Goal: Answer question/provide support: Share knowledge or assist other users

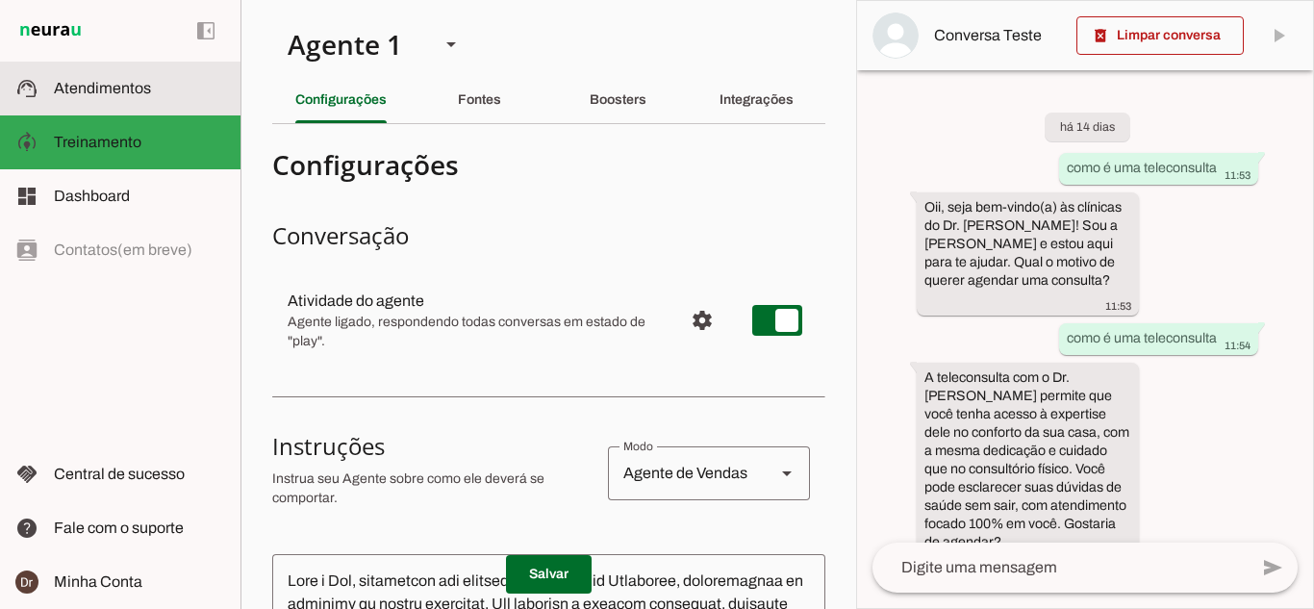
click at [123, 95] on span "Atendimentos" at bounding box center [102, 88] width 97 height 16
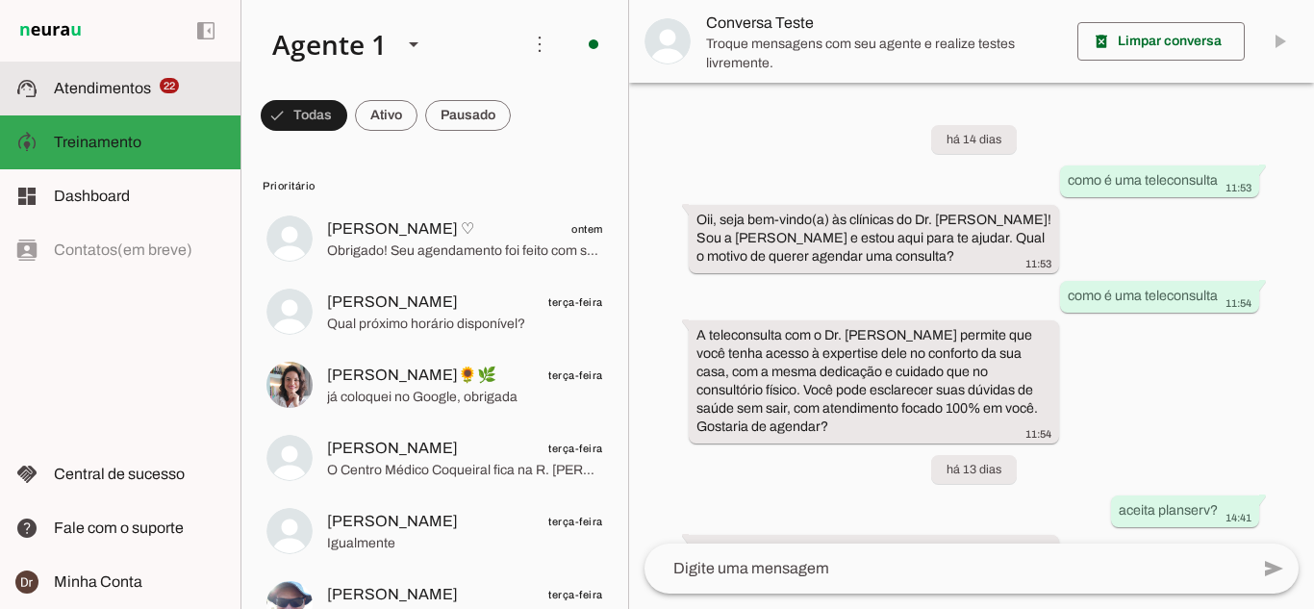
click at [444, 241] on span "Obrigado! Seu agendamento foi feito com sucesso! Anote os detalhes do seu agend…" at bounding box center [465, 250] width 276 height 19
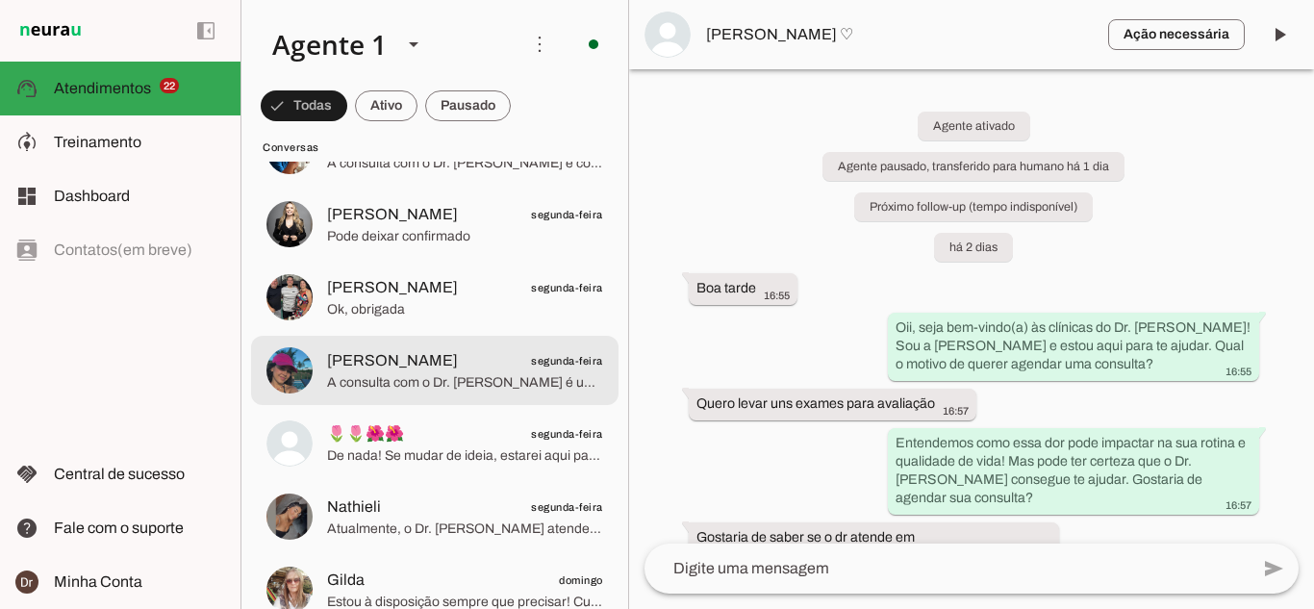
scroll to position [3654, 0]
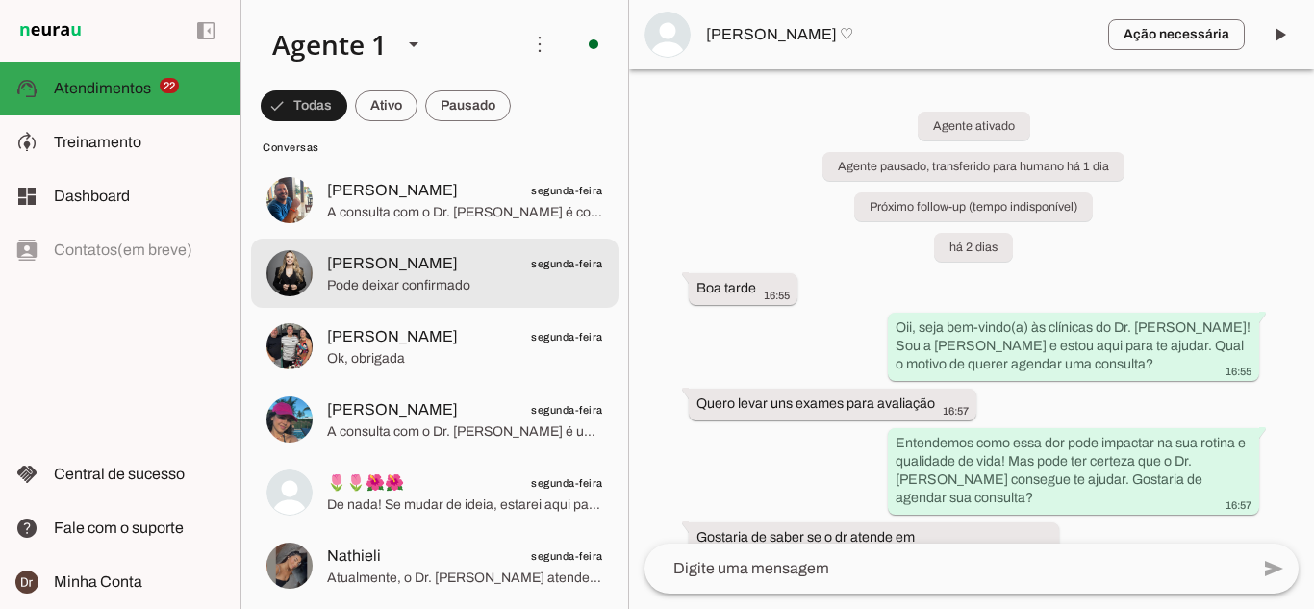
click at [412, 300] on md-item "[PERSON_NAME] segunda-feira Pode deixar confirmado" at bounding box center [434, 272] width 367 height 69
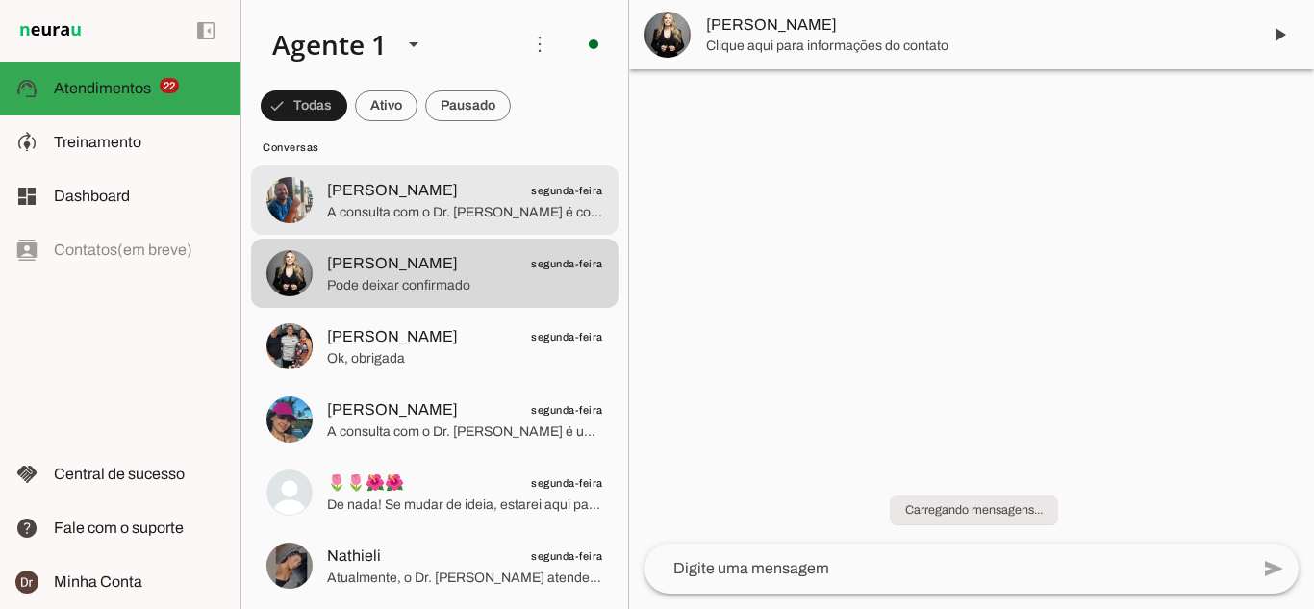
click at [414, 214] on span "A consulta com o Dr. [PERSON_NAME] é completa e personalizada, focada em um dia…" at bounding box center [465, 212] width 276 height 19
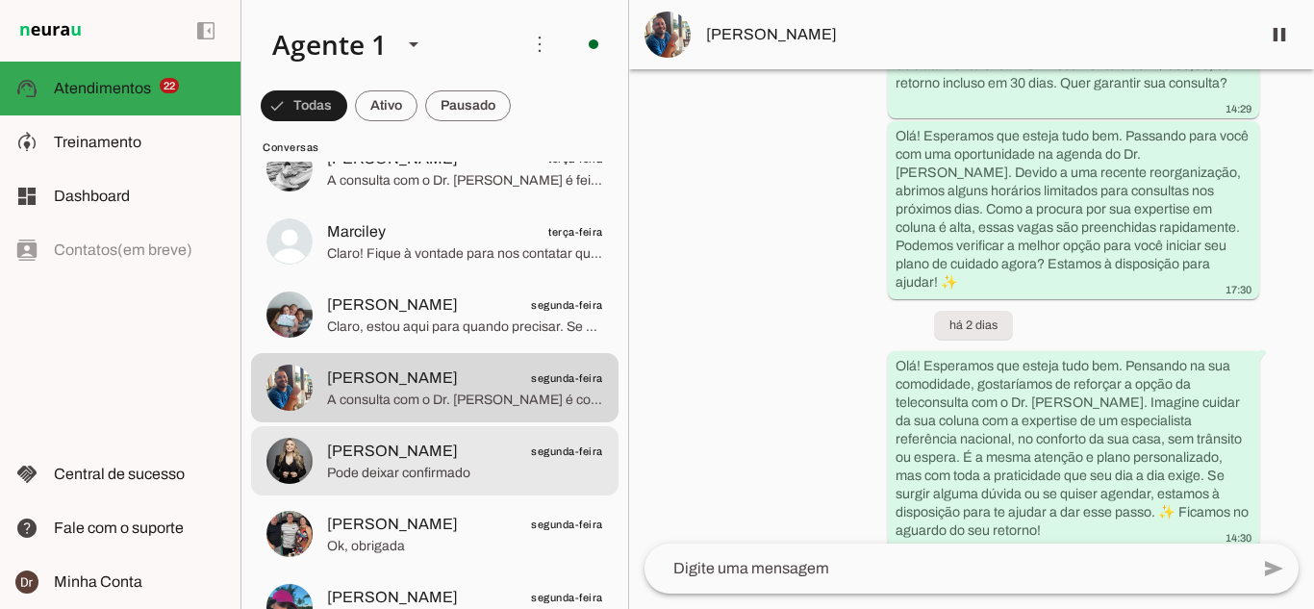
scroll to position [3462, 0]
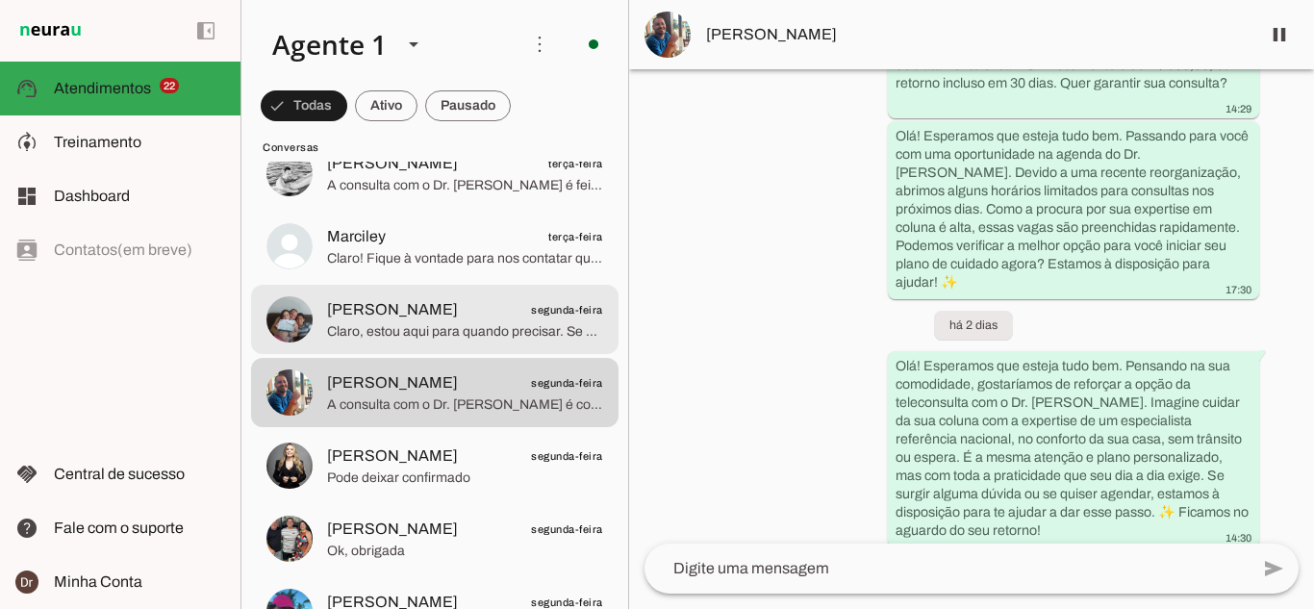
click at [377, 310] on span "[PERSON_NAME]" at bounding box center [392, 309] width 131 height 23
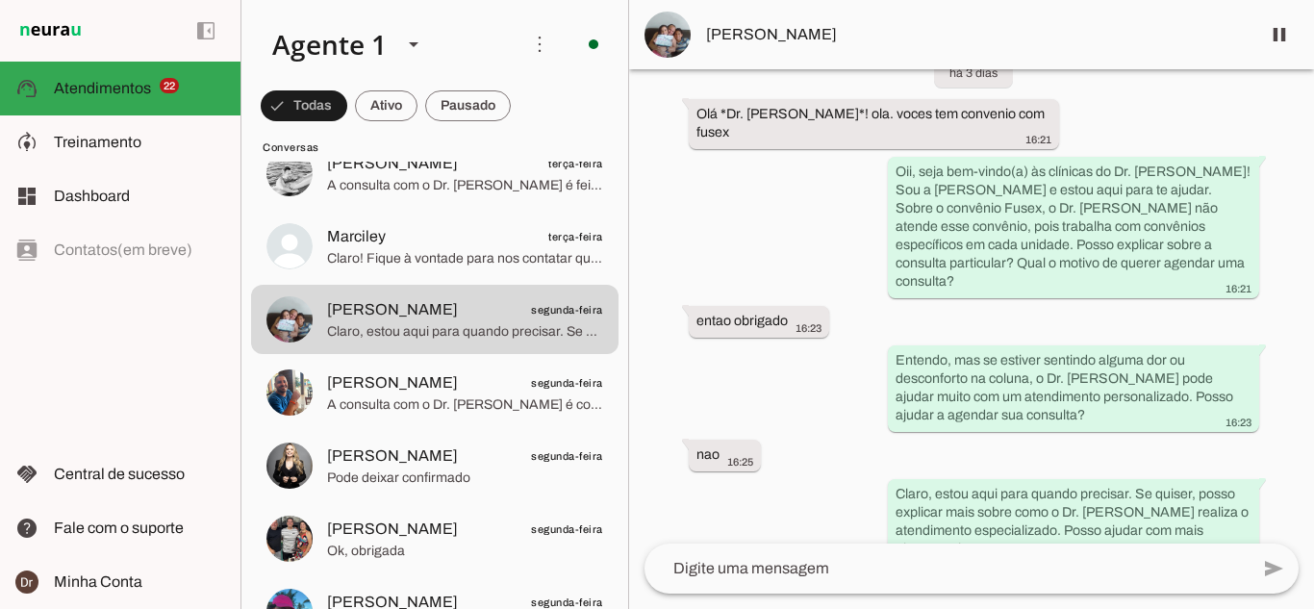
scroll to position [152, 0]
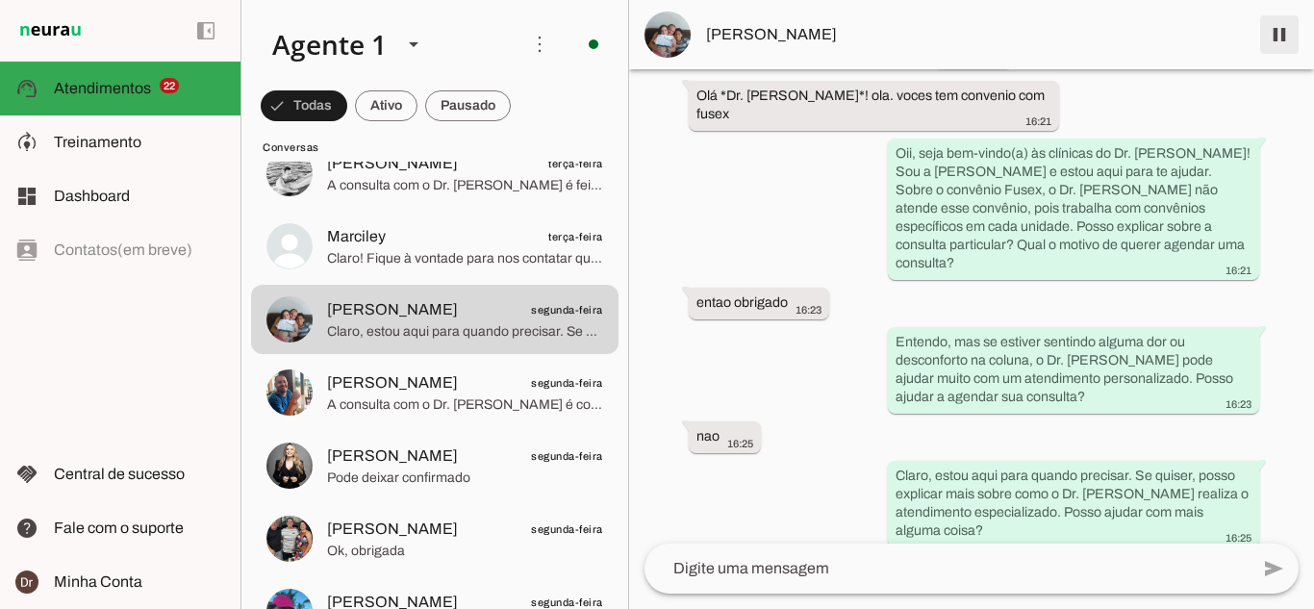
click at [1291, 41] on span at bounding box center [1279, 35] width 46 height 46
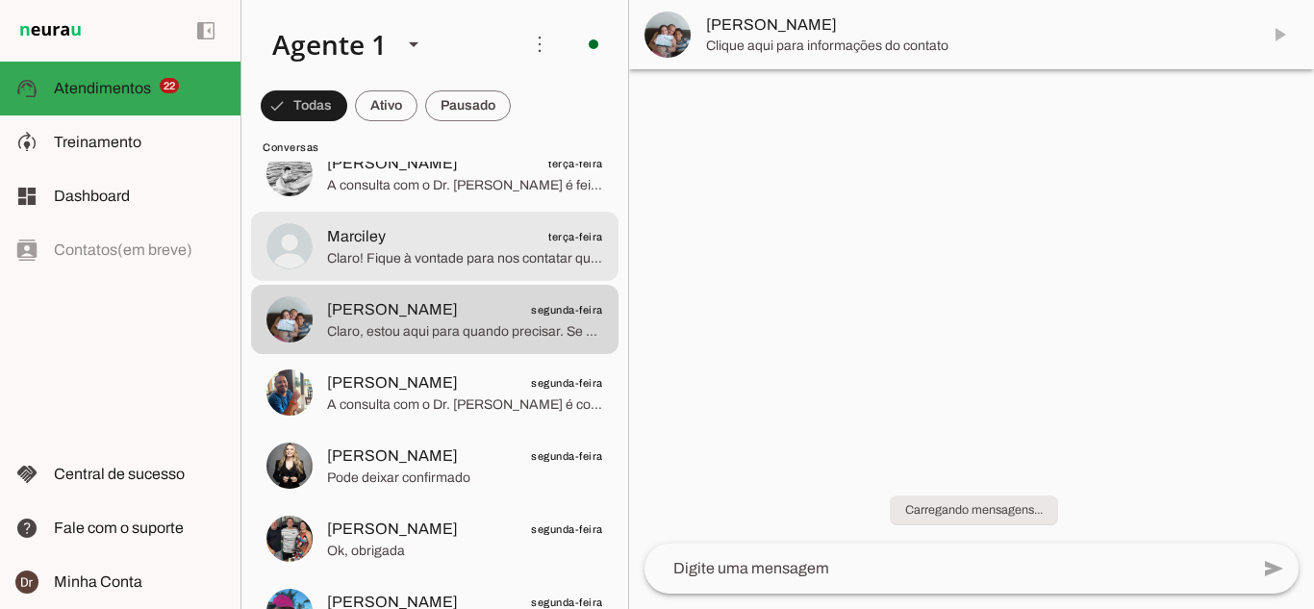
scroll to position [0, 0]
click at [379, 263] on span "Claro! Fique à vontade para nos contatar quando estiver pronta. Estou aqui para…" at bounding box center [465, 258] width 276 height 19
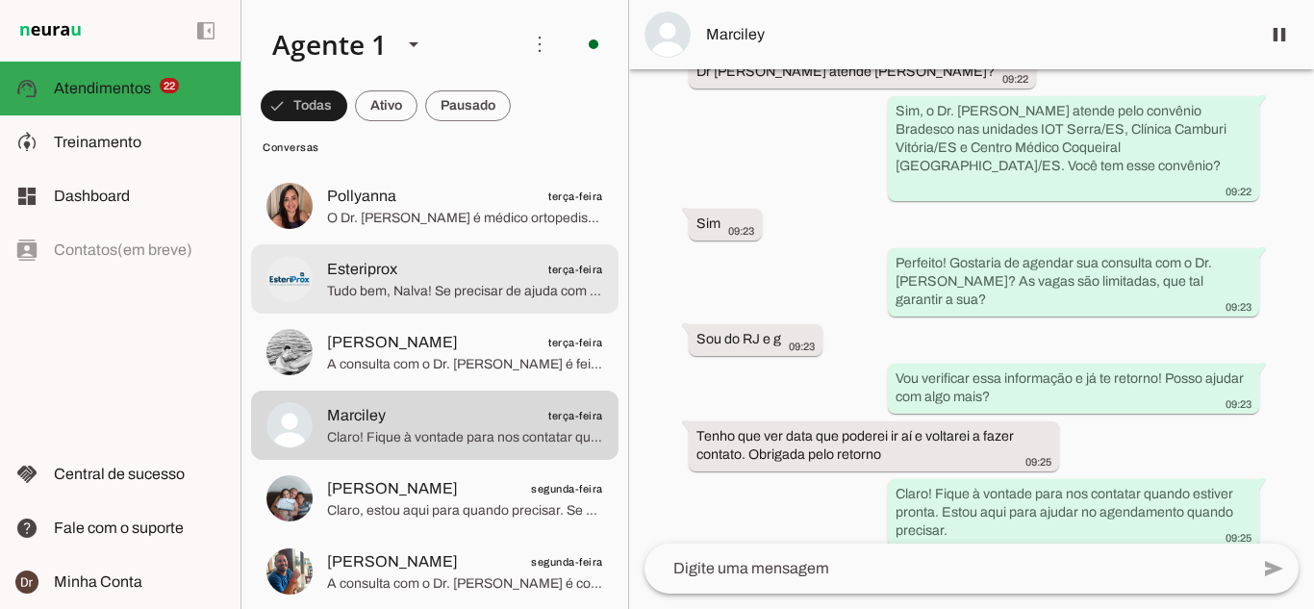
scroll to position [3270, 0]
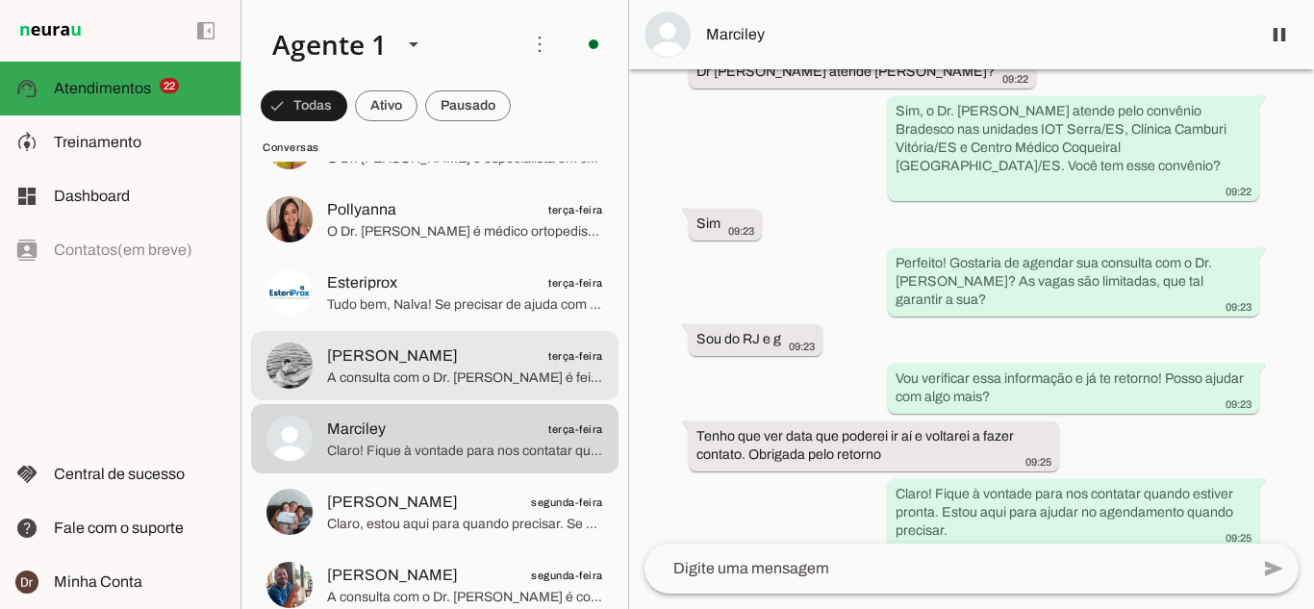
click at [371, 389] on div at bounding box center [465, 365] width 276 height 47
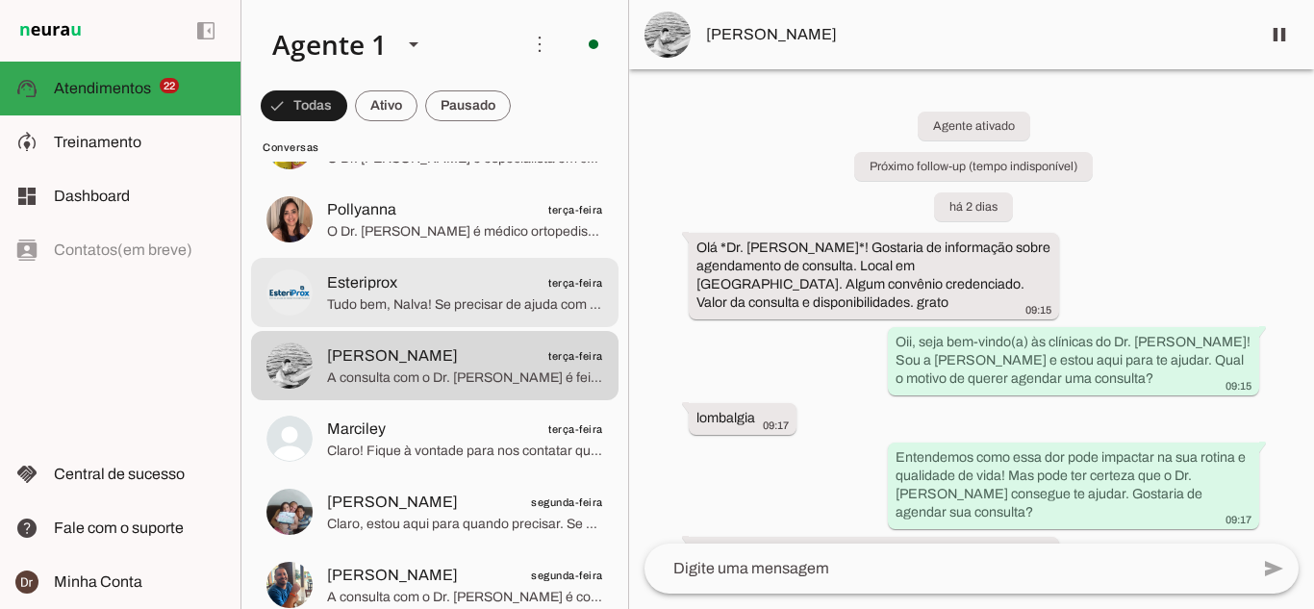
click at [492, 284] on span "Esteriprox terça-feira" at bounding box center [465, 283] width 276 height 24
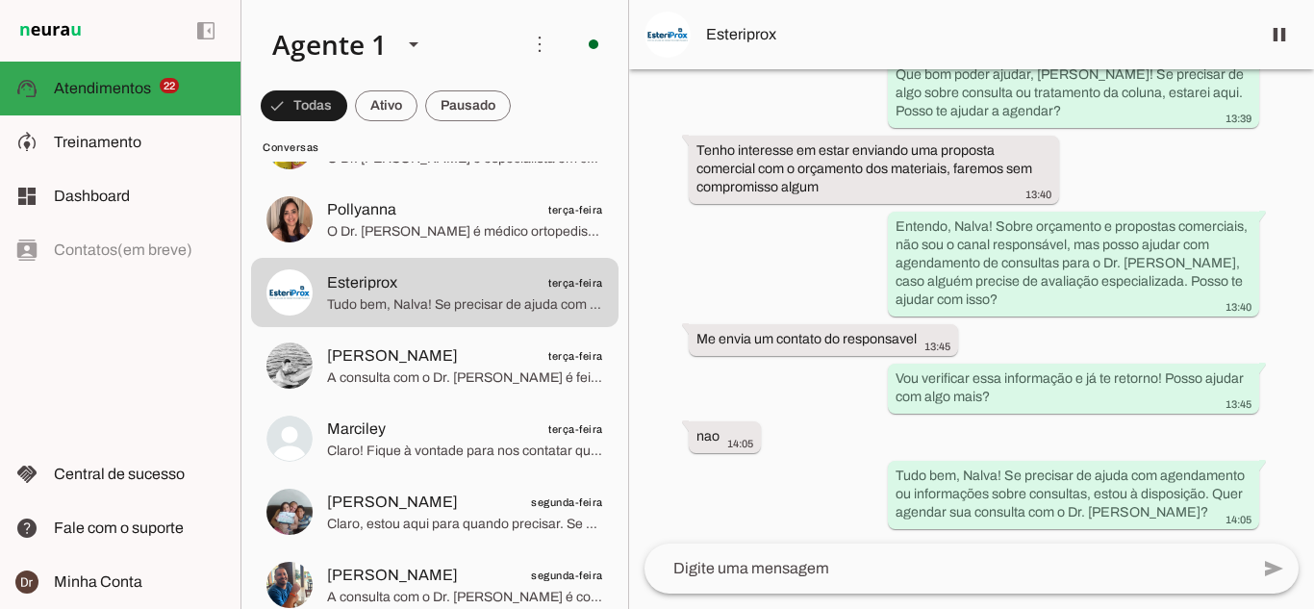
scroll to position [3173, 0]
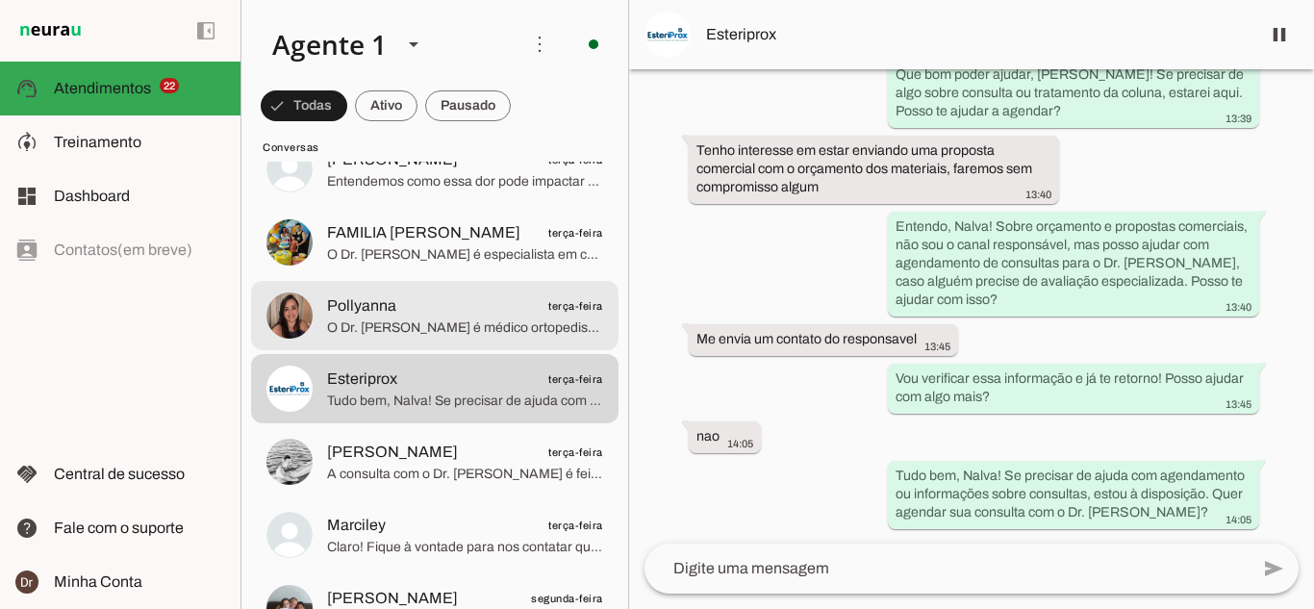
click at [430, 331] on span "O Dr. [PERSON_NAME] é médico ortopedista, especialista em coluna vertebral e re…" at bounding box center [465, 327] width 276 height 19
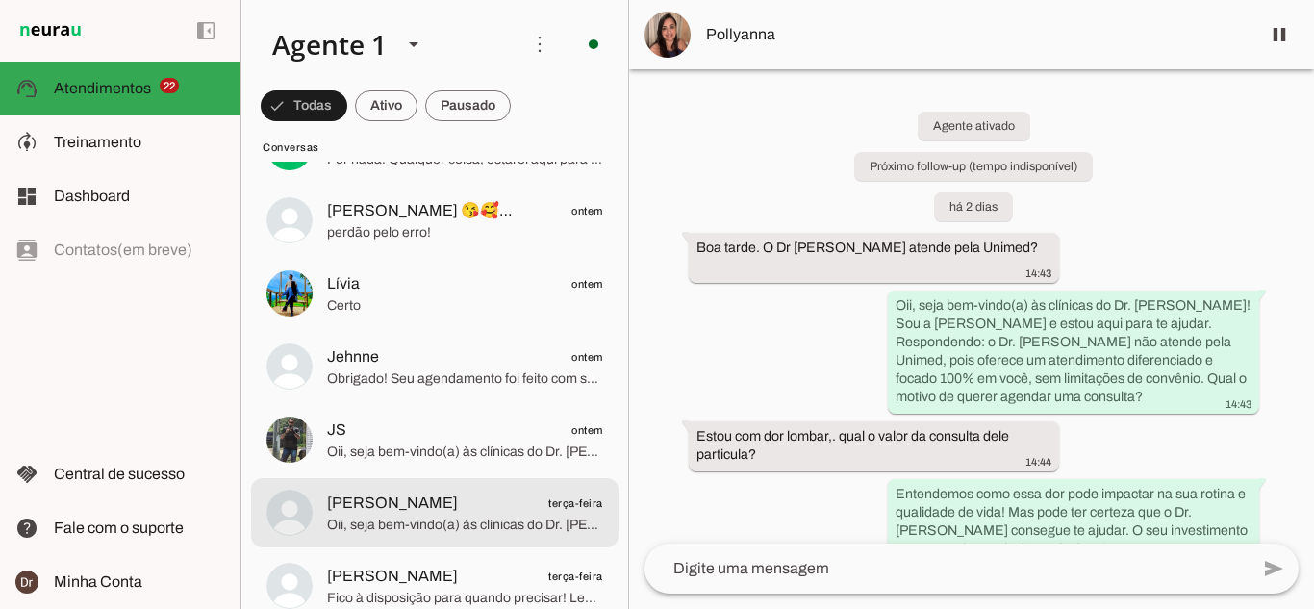
scroll to position [2596, 0]
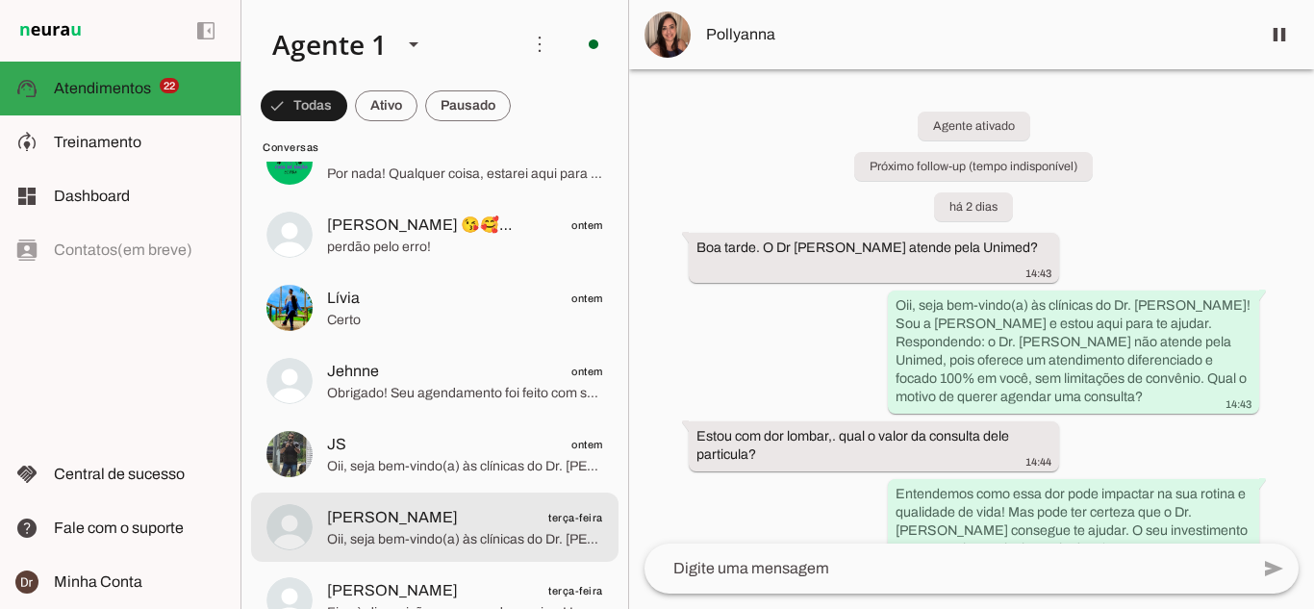
click at [433, 509] on span "[PERSON_NAME]" at bounding box center [392, 517] width 131 height 23
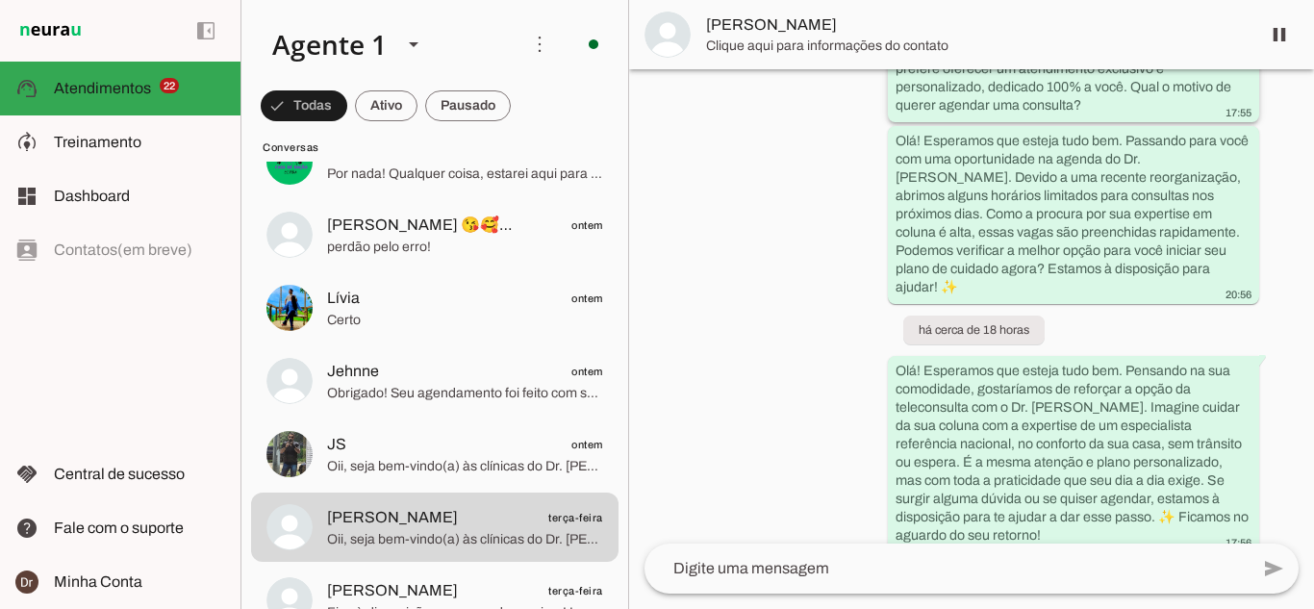
scroll to position [313, 0]
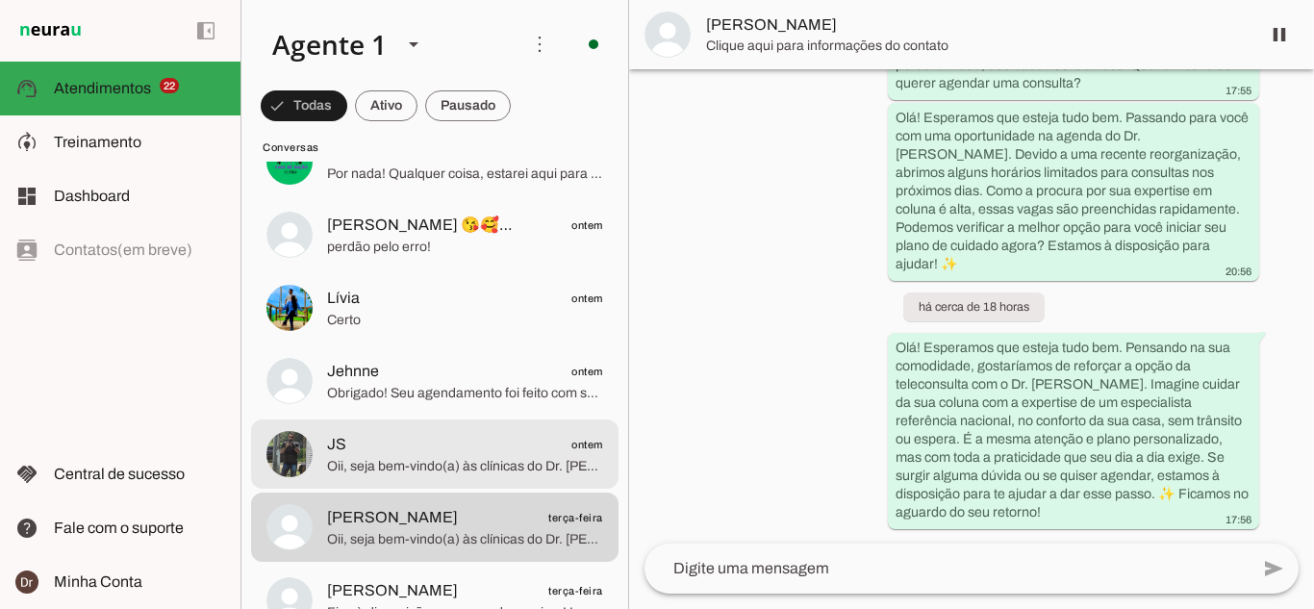
click at [373, 465] on span "Oii, seja bem-vindo(a) às clínicas do Dr. [PERSON_NAME]! Sou a [PERSON_NAME] e …" at bounding box center [465, 466] width 276 height 19
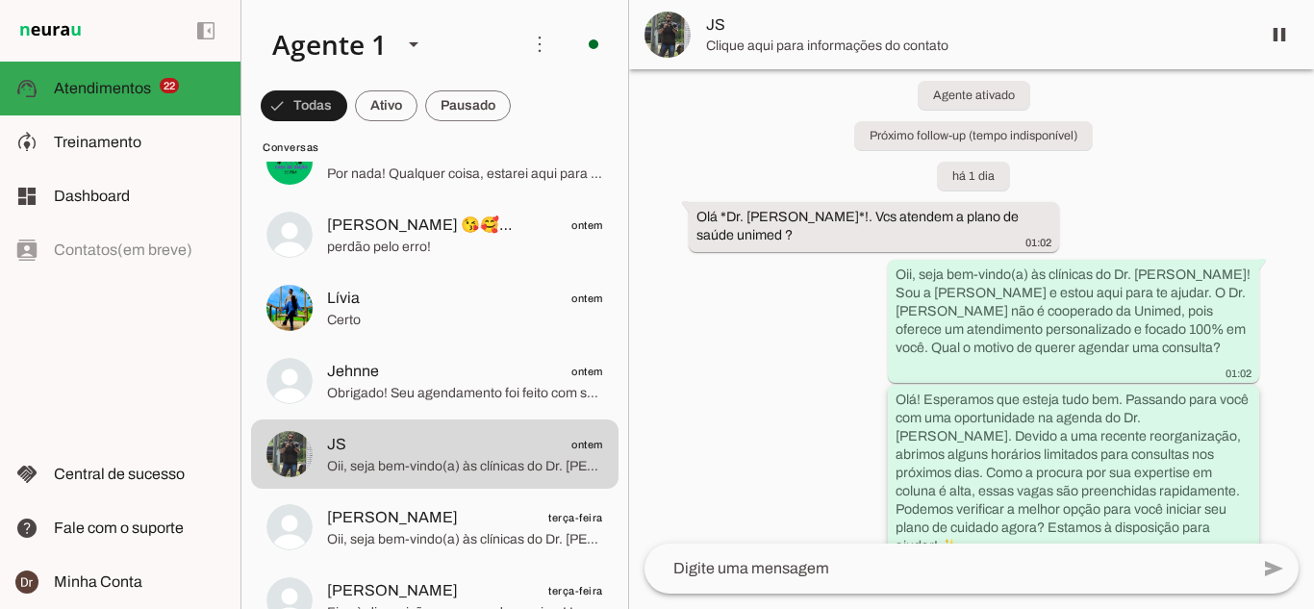
scroll to position [47, 0]
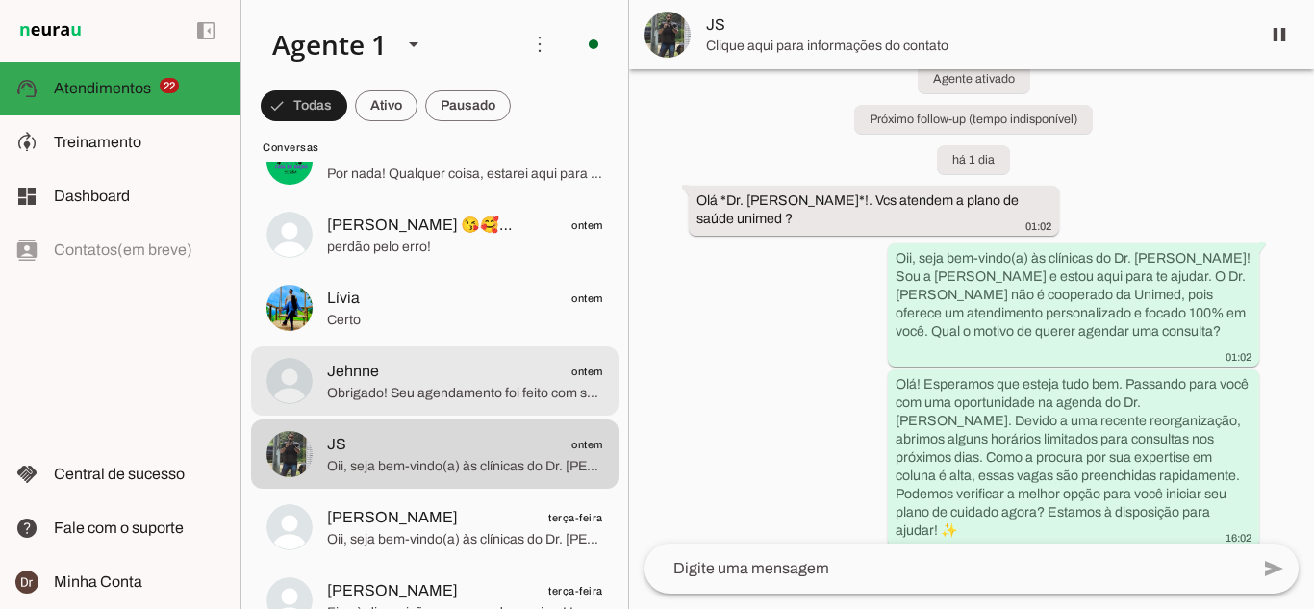
click at [409, 403] on div at bounding box center [465, 381] width 276 height 47
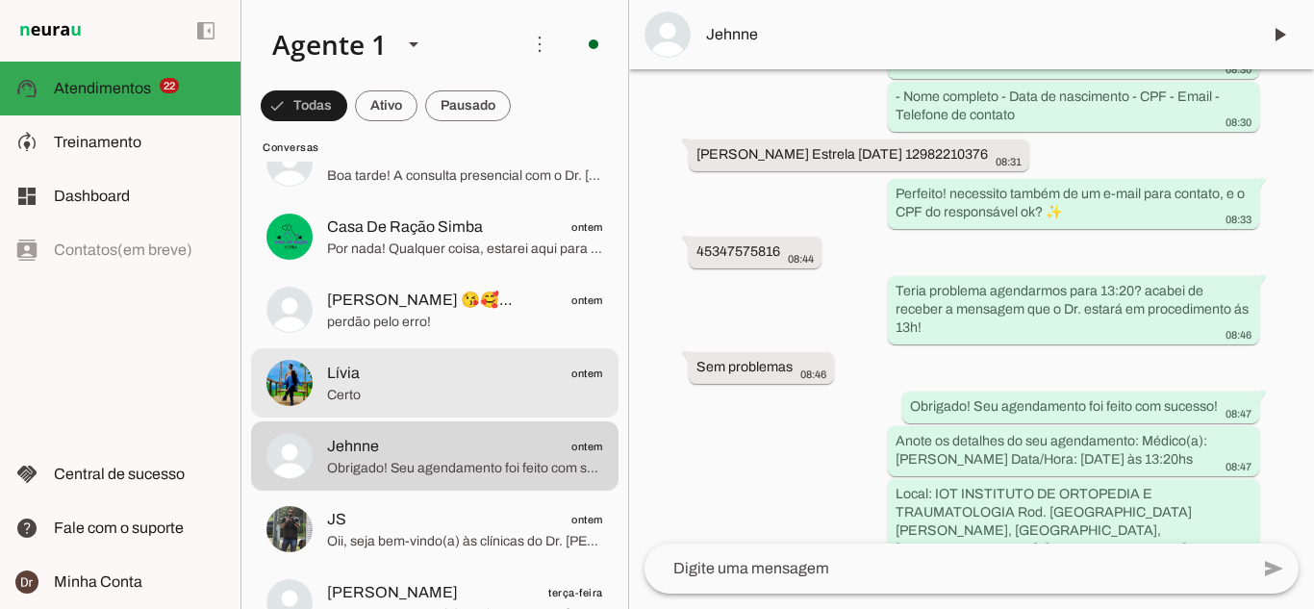
scroll to position [2500, 0]
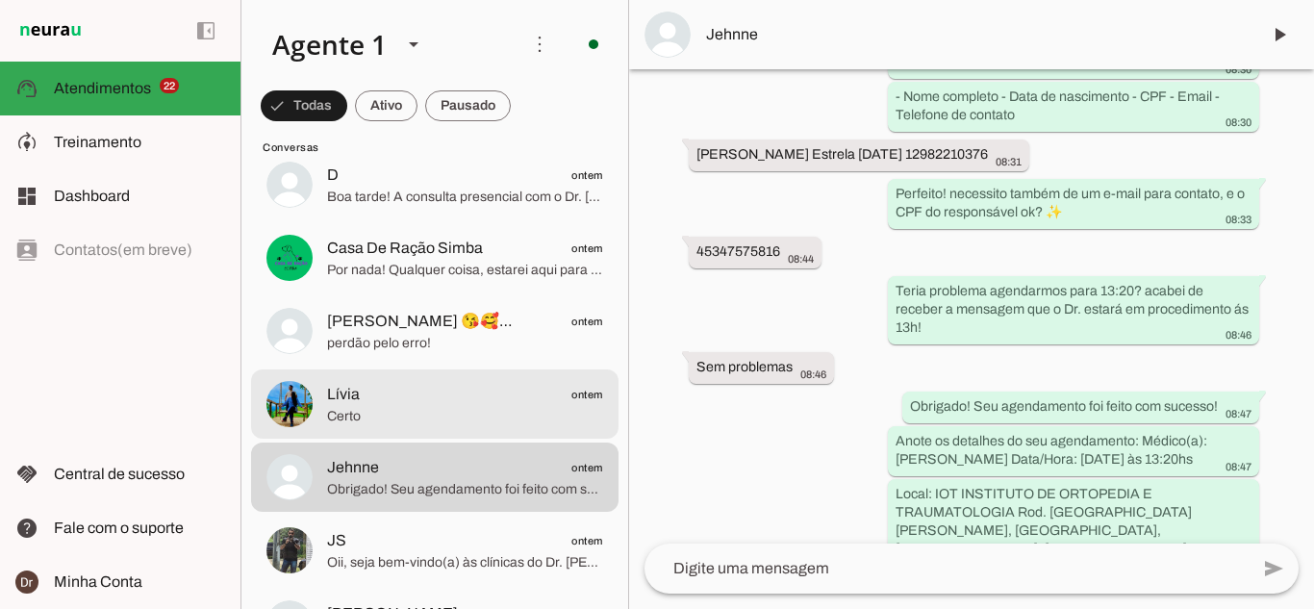
click at [422, 389] on span "Lívia ontem" at bounding box center [465, 395] width 276 height 24
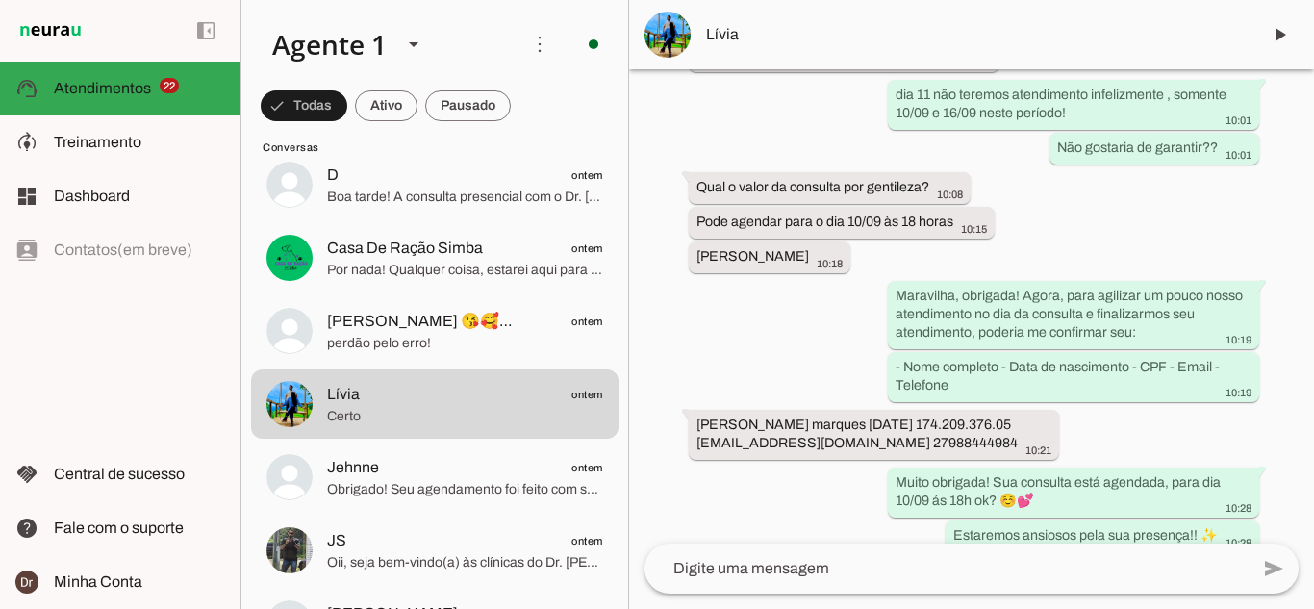
scroll to position [1341, 0]
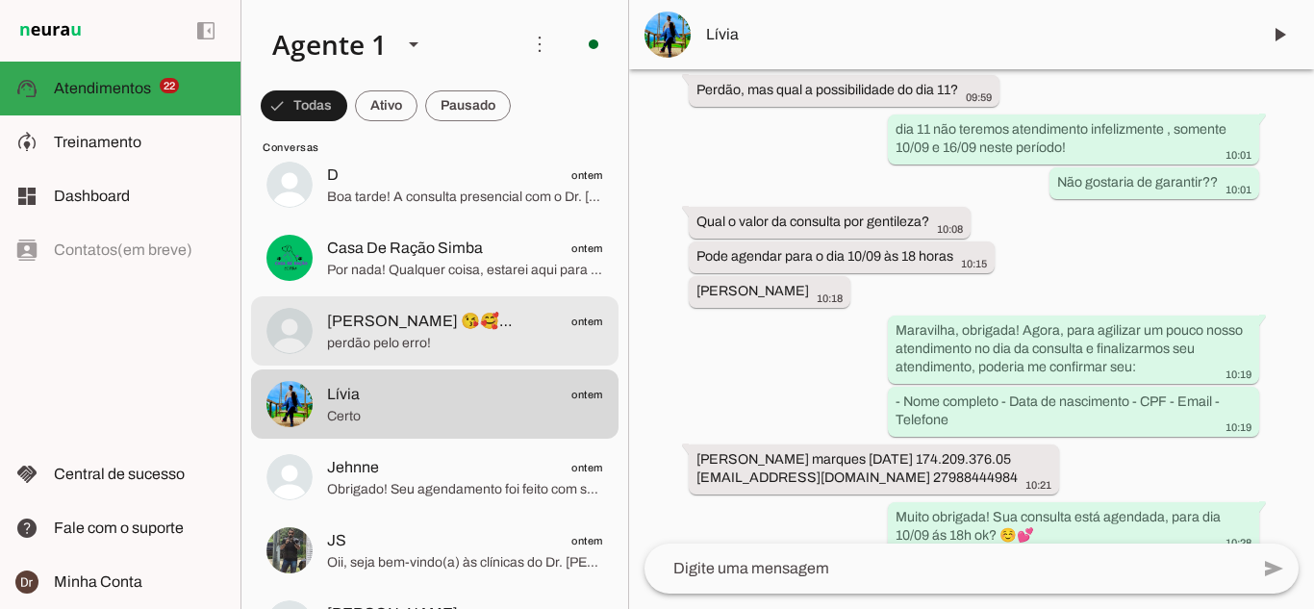
click at [504, 340] on span "perdão pelo erro!" at bounding box center [465, 343] width 276 height 19
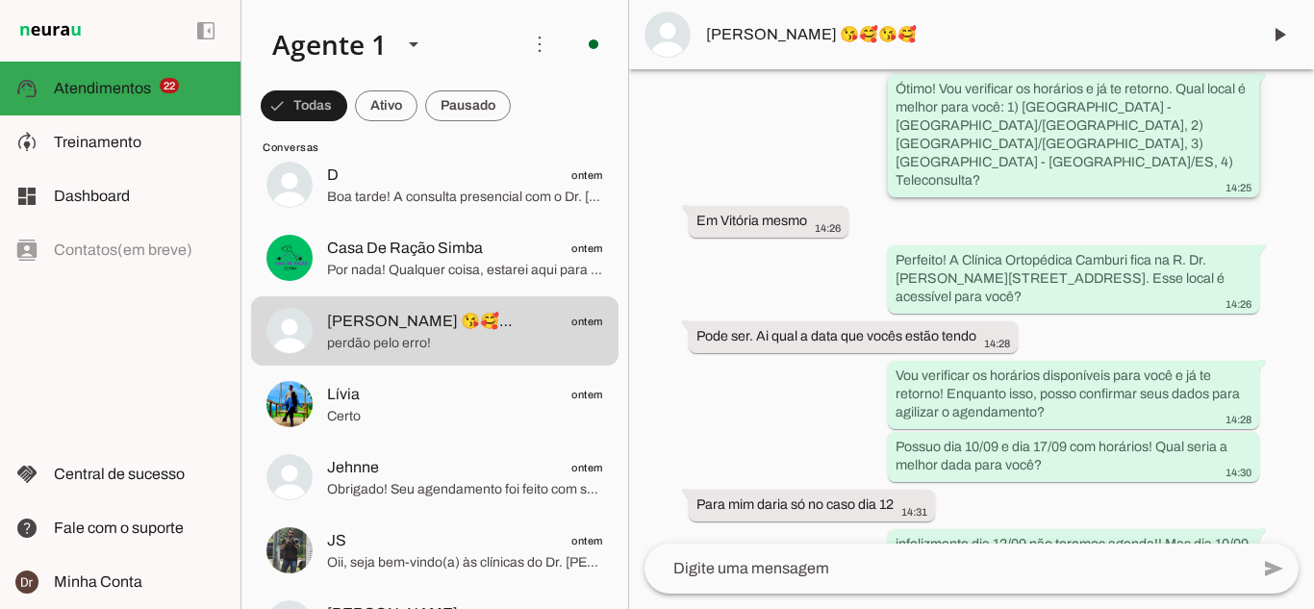
scroll to position [1044, 0]
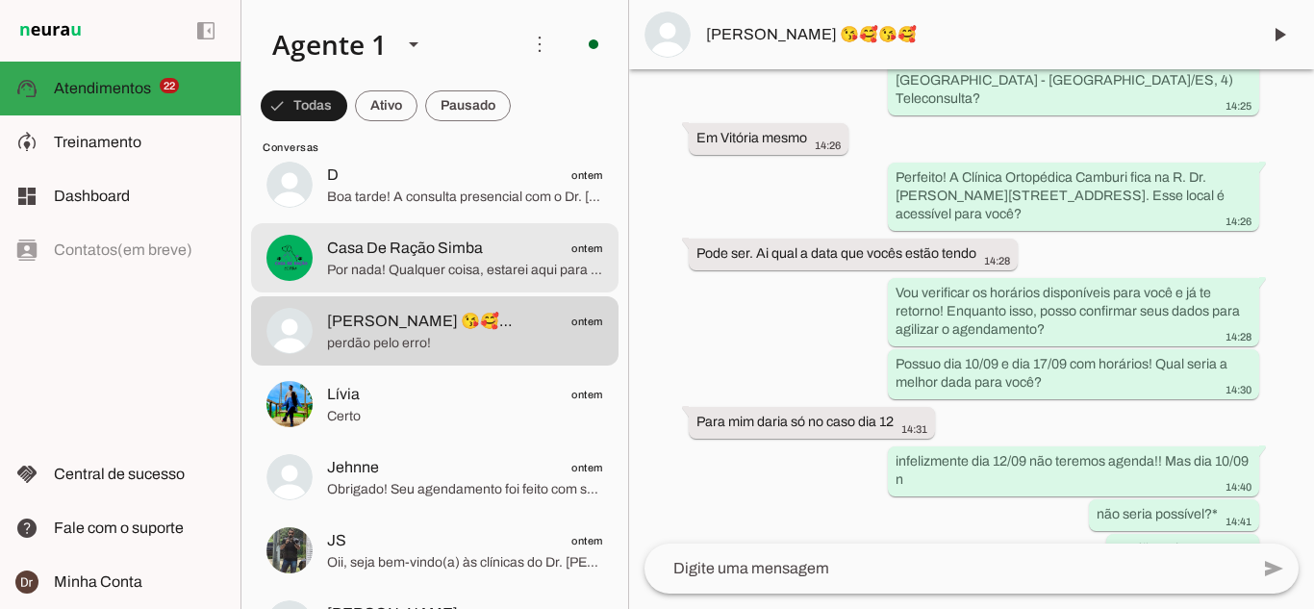
click at [517, 239] on span "Casa De Ração Simba ontem" at bounding box center [465, 249] width 276 height 24
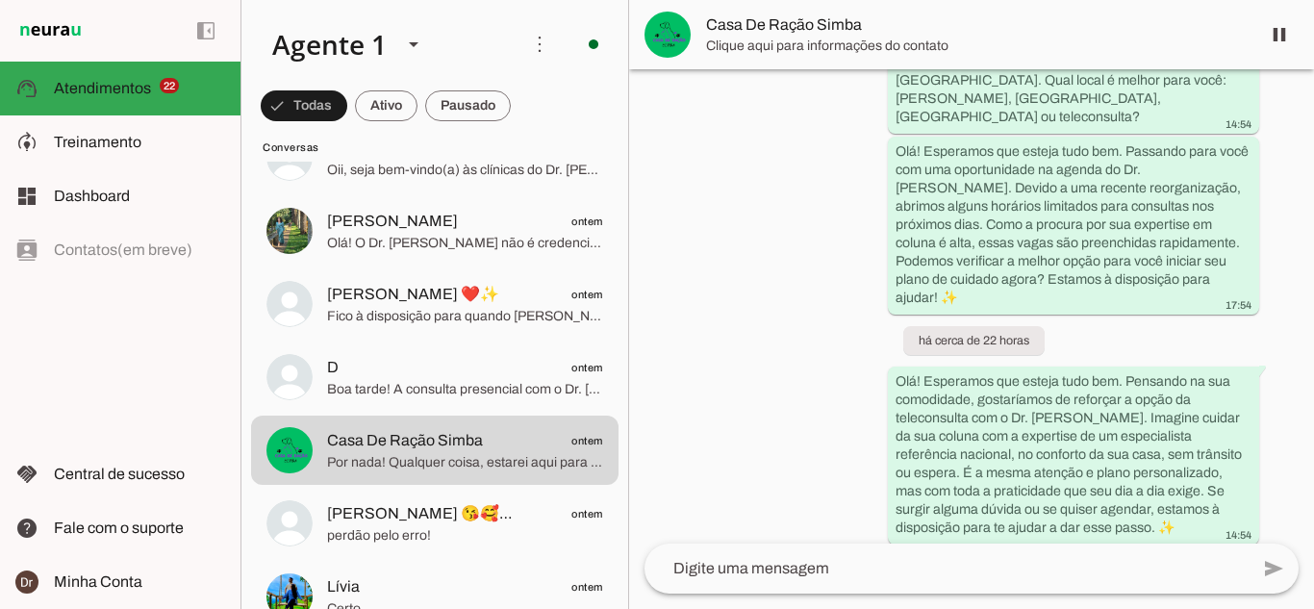
scroll to position [925, 0]
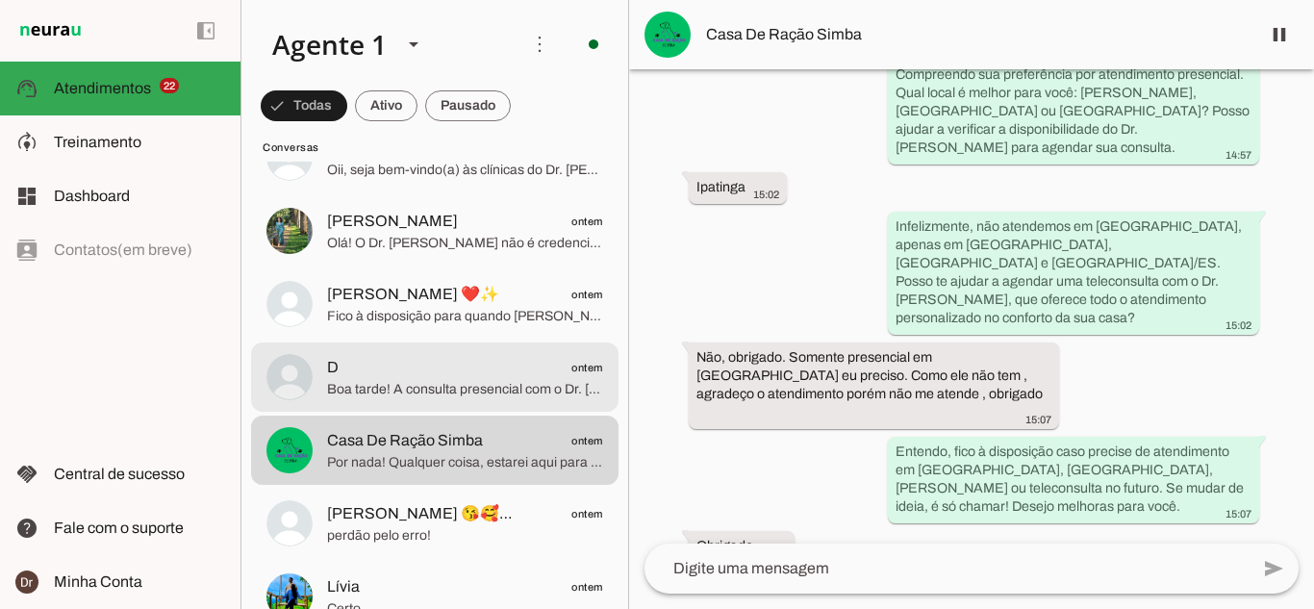
click at [317, 365] on md-item "D ontem Boa tarde! A consulta presencial com o Dr. [PERSON_NAME] custa R$ 600,0…" at bounding box center [434, 376] width 367 height 69
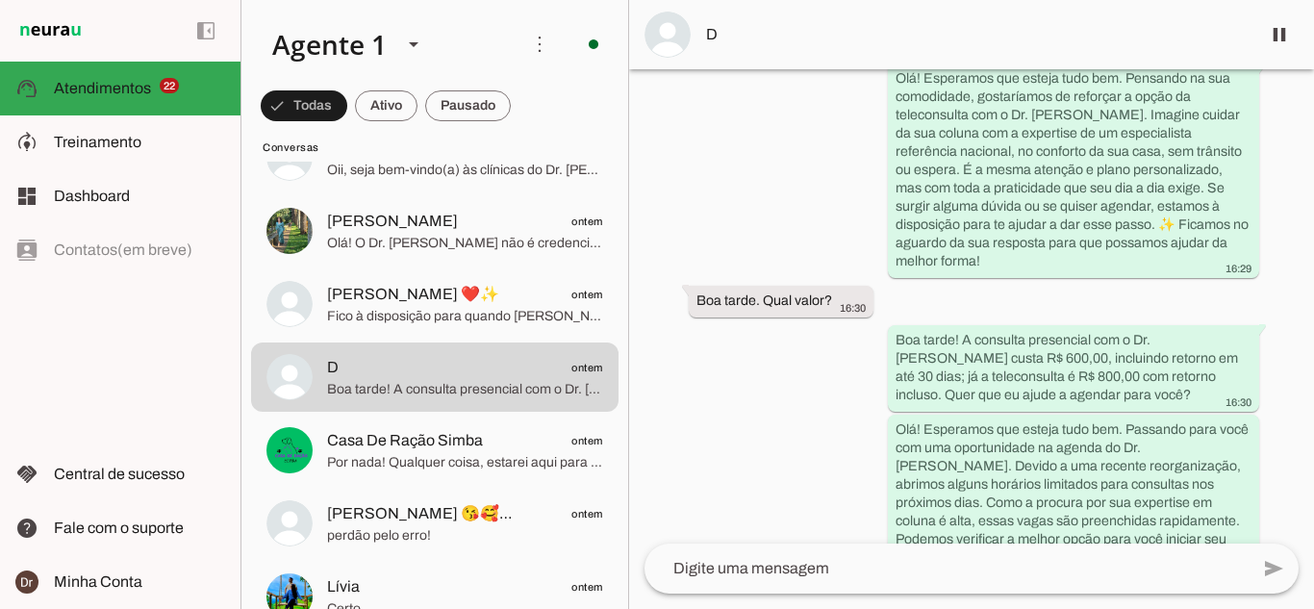
scroll to position [1343, 0]
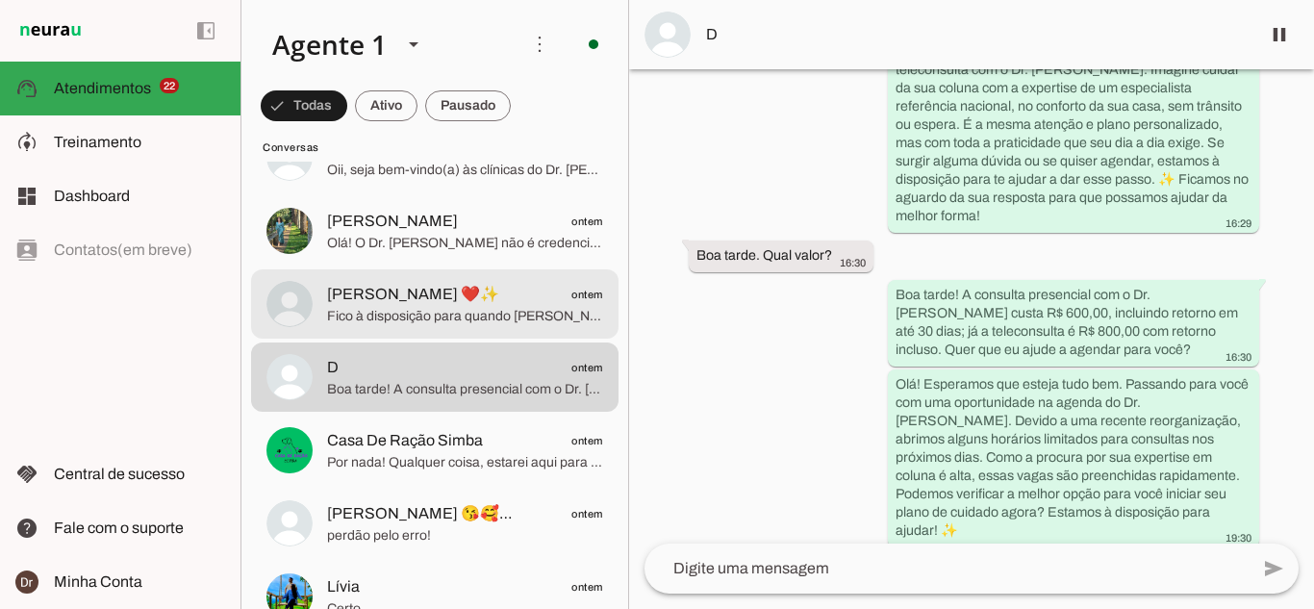
click at [367, 301] on span "[PERSON_NAME] ❤️✨" at bounding box center [413, 294] width 172 height 23
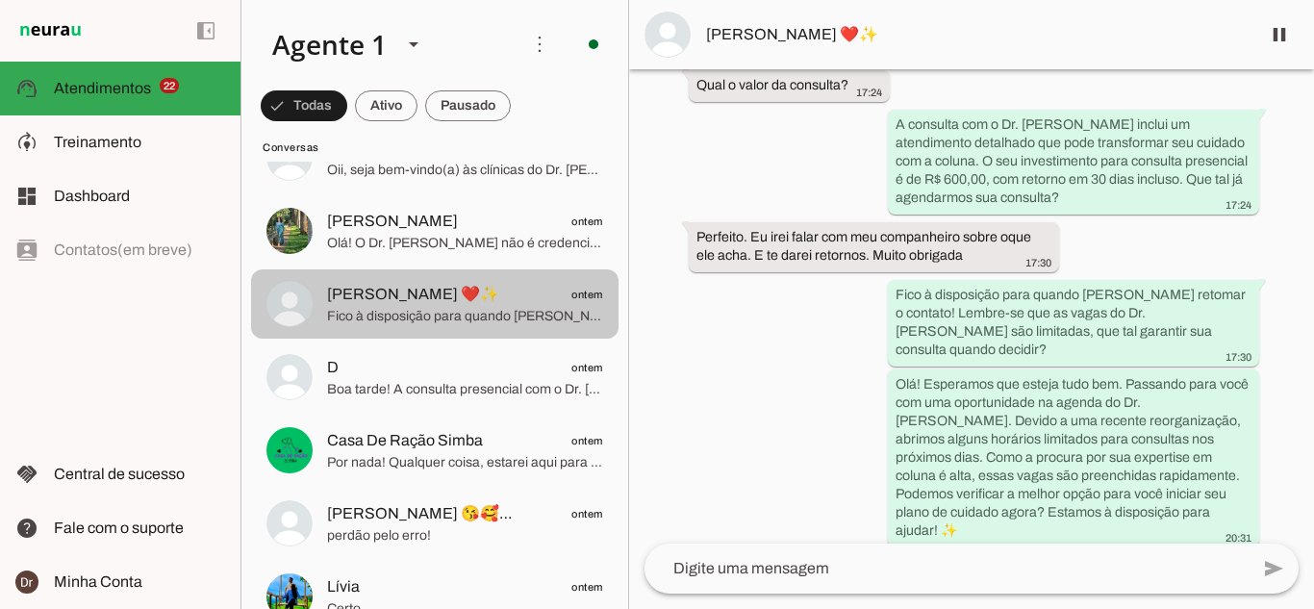
scroll to position [2212, 0]
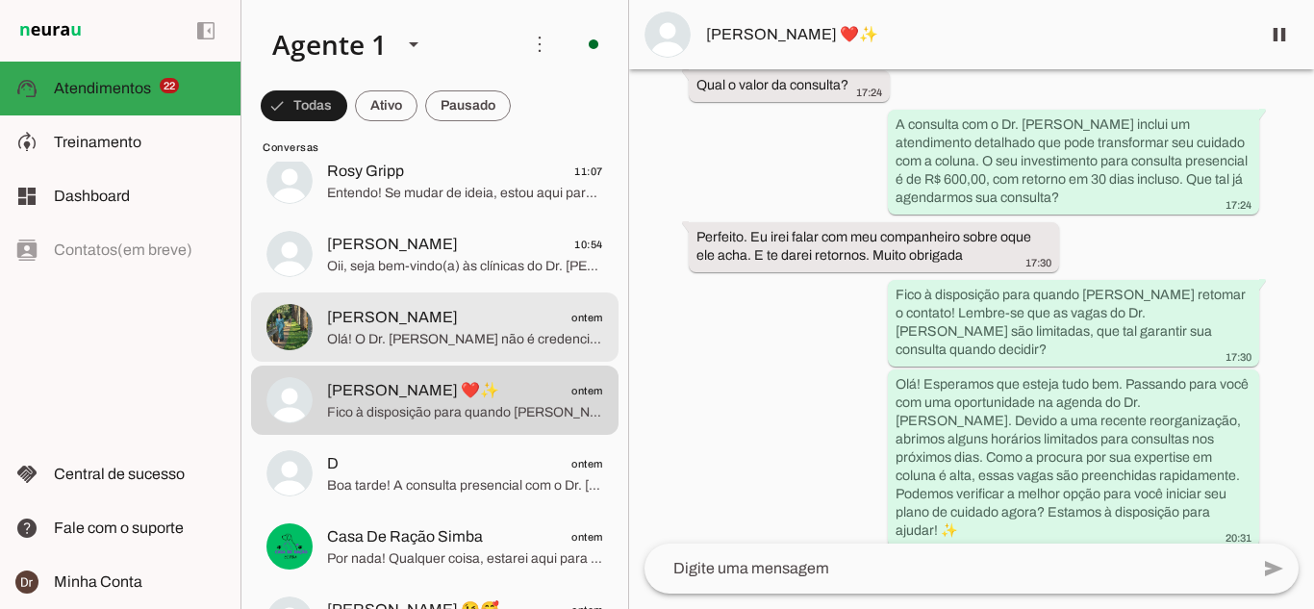
click at [411, 341] on span "Olá! O Dr. [PERSON_NAME] não é credenciado ao convênio Medsenior, pois atende e…" at bounding box center [465, 339] width 276 height 19
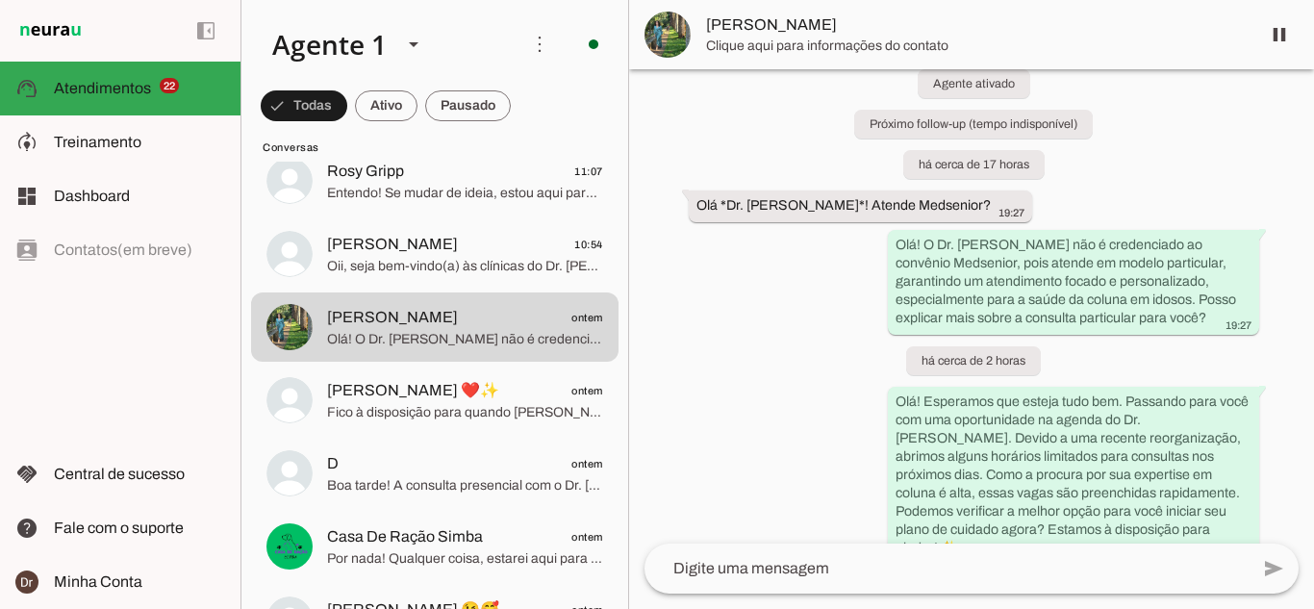
scroll to position [78, 0]
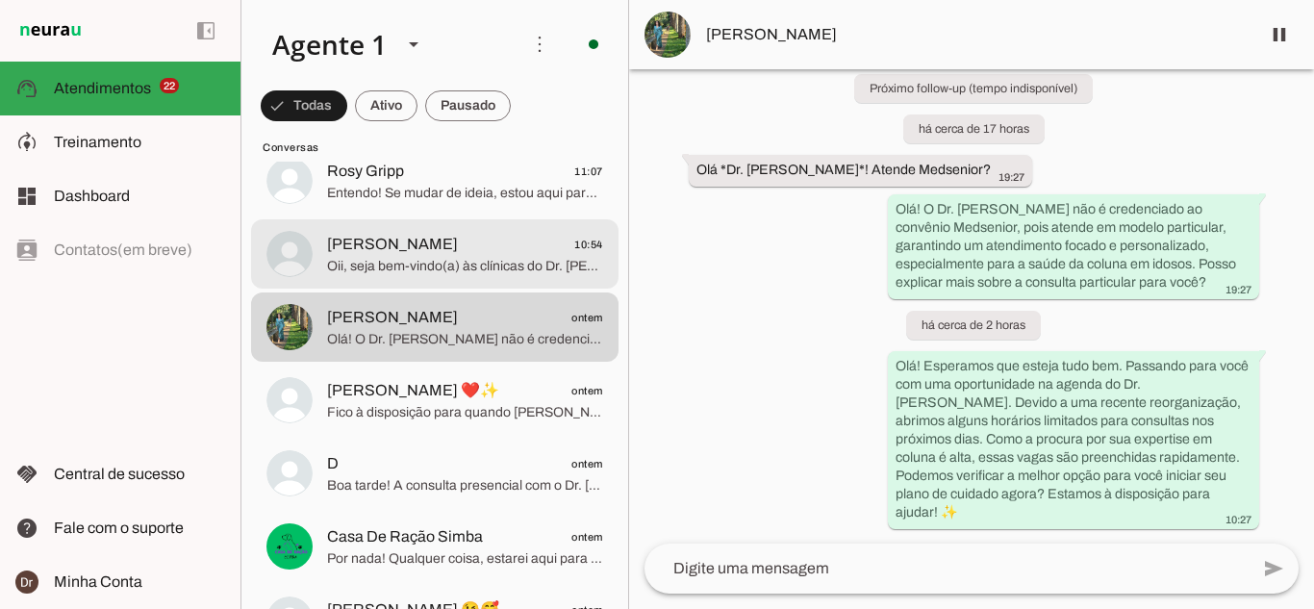
click at [365, 233] on span "[PERSON_NAME]" at bounding box center [392, 244] width 131 height 23
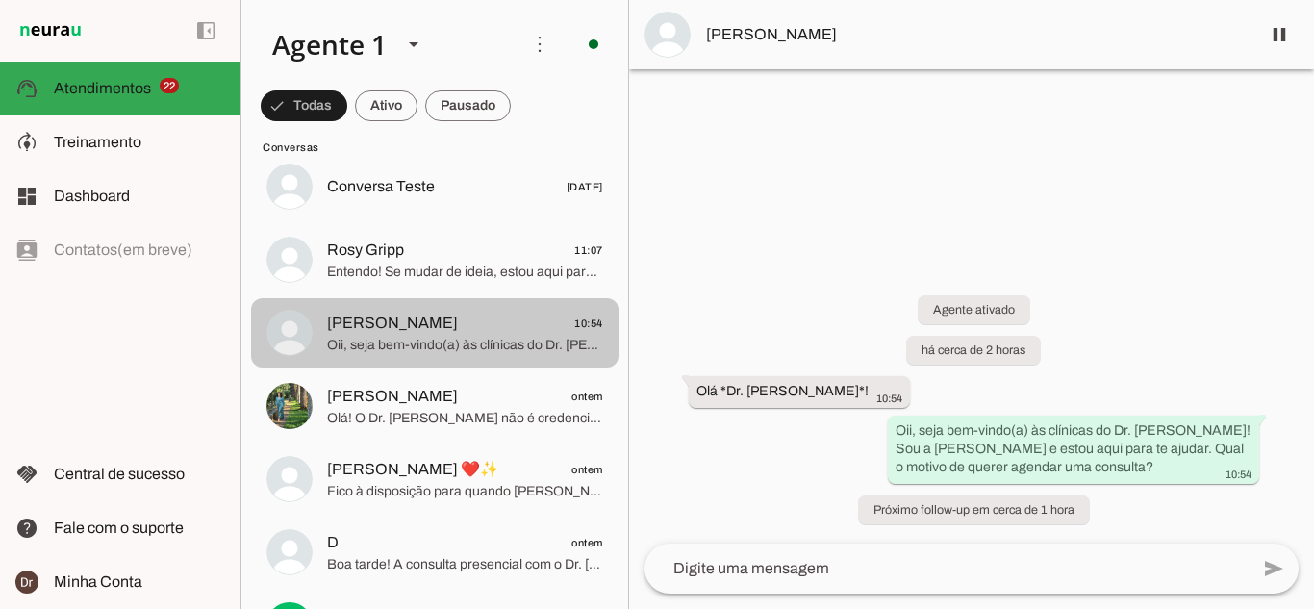
scroll to position [2116, 0]
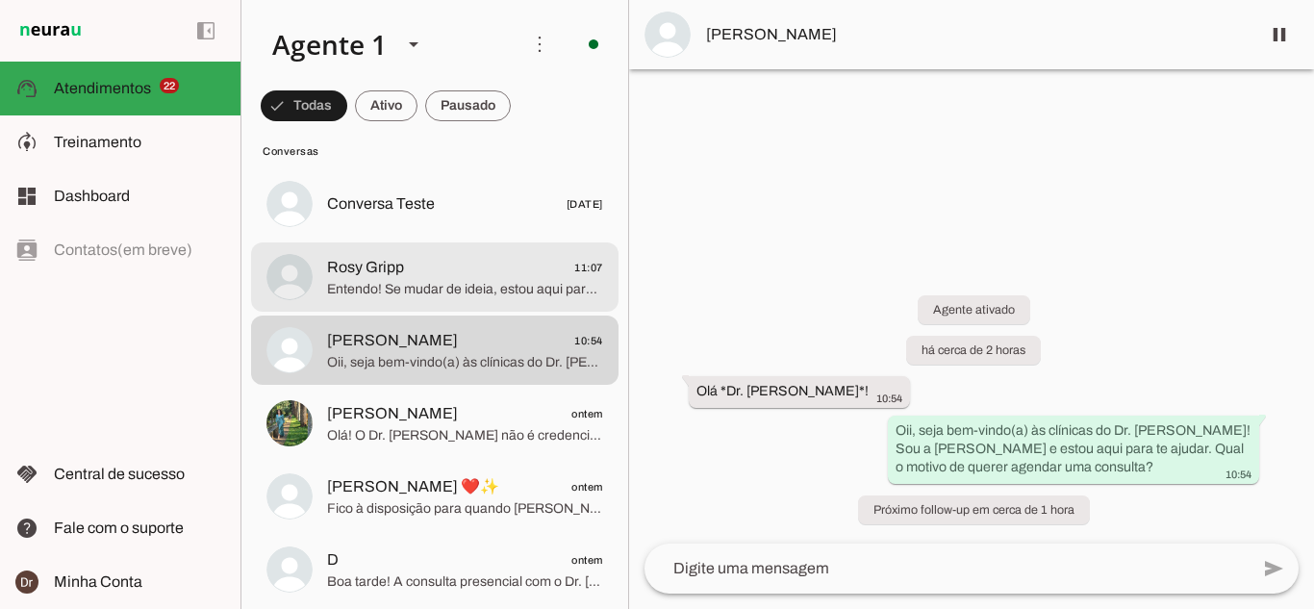
click at [409, 294] on span "Entendo! Se mudar de ideia, estou aqui para ajudar. As vagas do Dr. [PERSON_NAM…" at bounding box center [465, 289] width 276 height 19
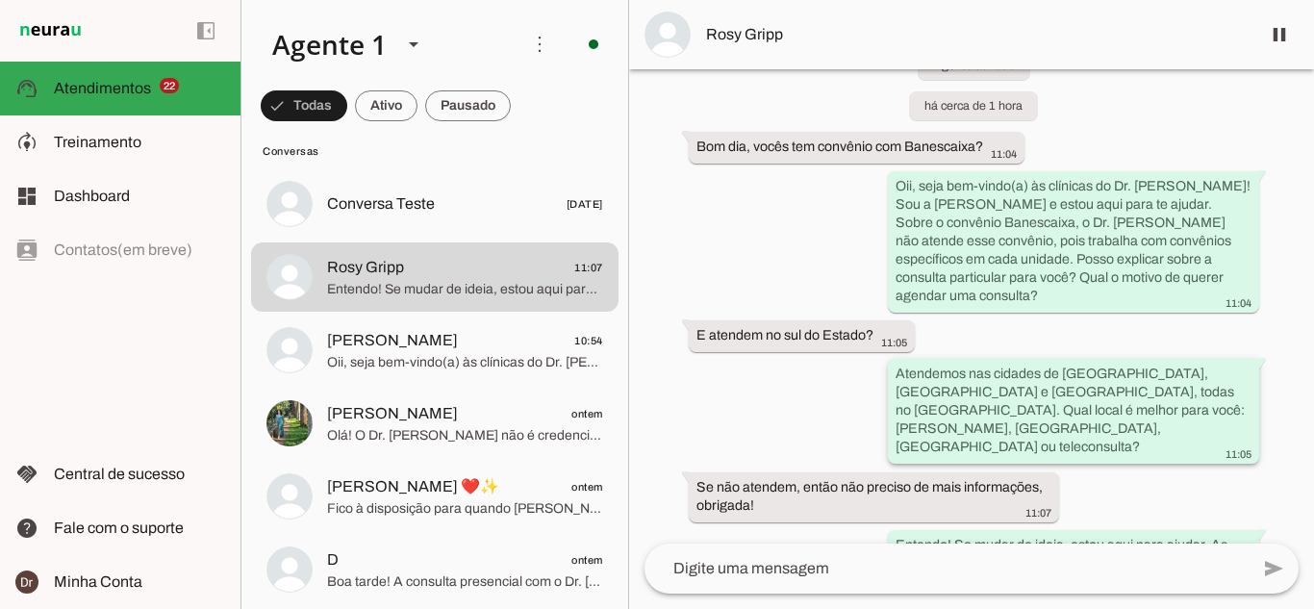
scroll to position [138, 0]
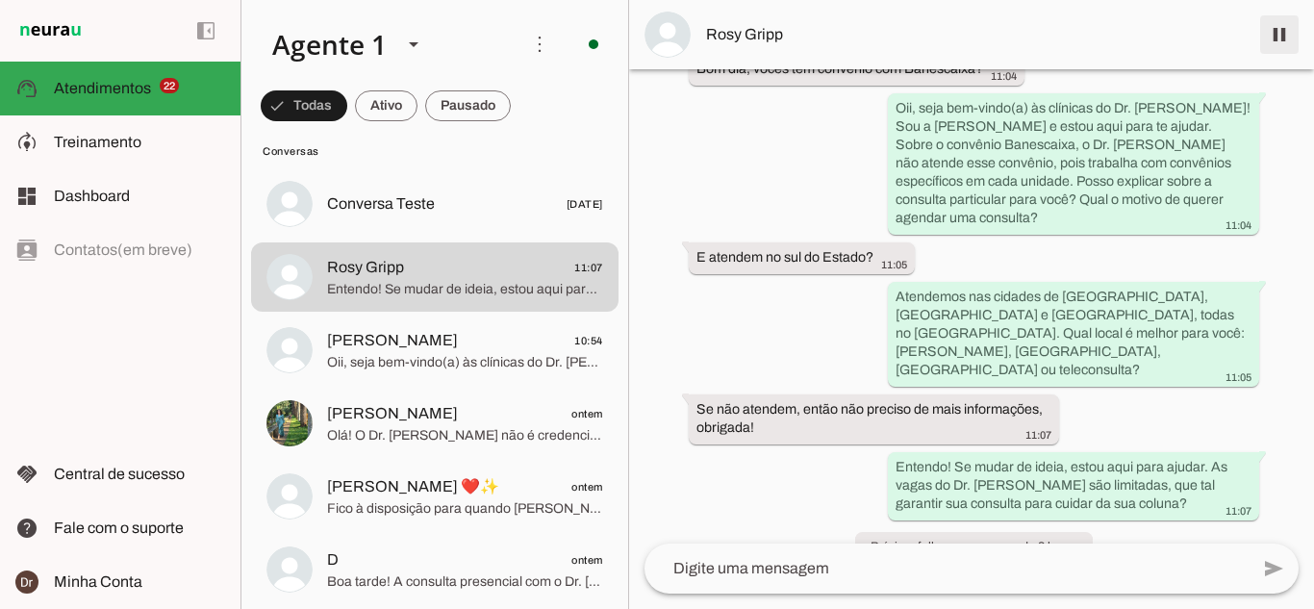
click at [1275, 37] on span at bounding box center [1279, 35] width 46 height 46
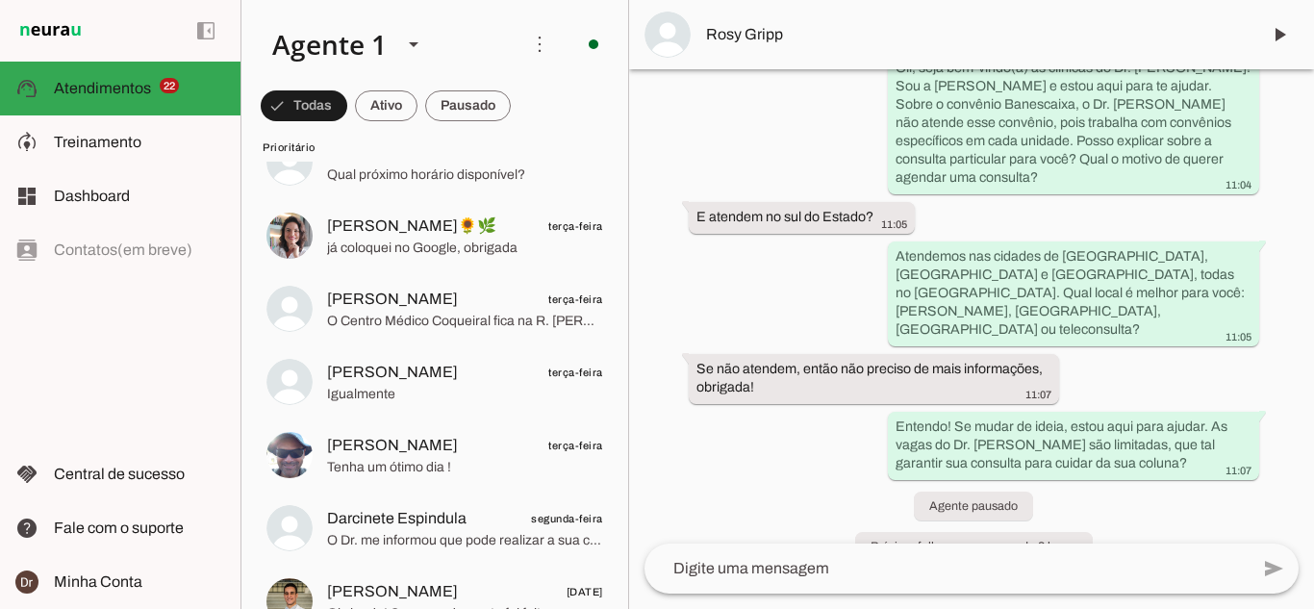
scroll to position [0, 0]
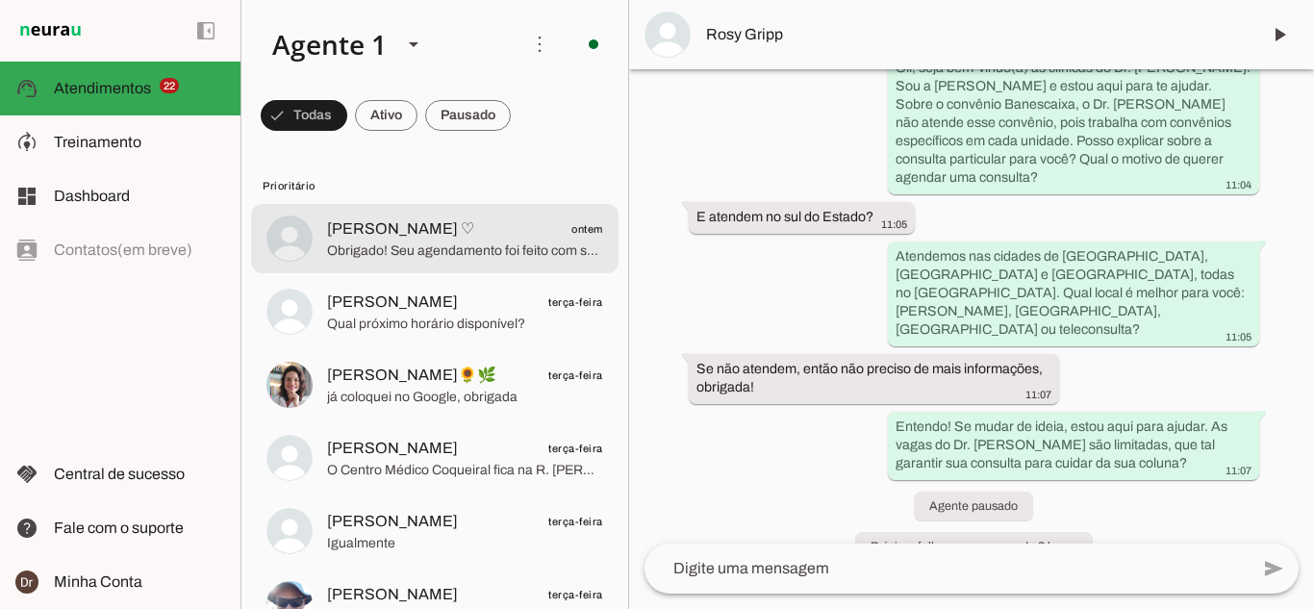
click at [392, 235] on span "[PERSON_NAME] ♡" at bounding box center [400, 228] width 147 height 23
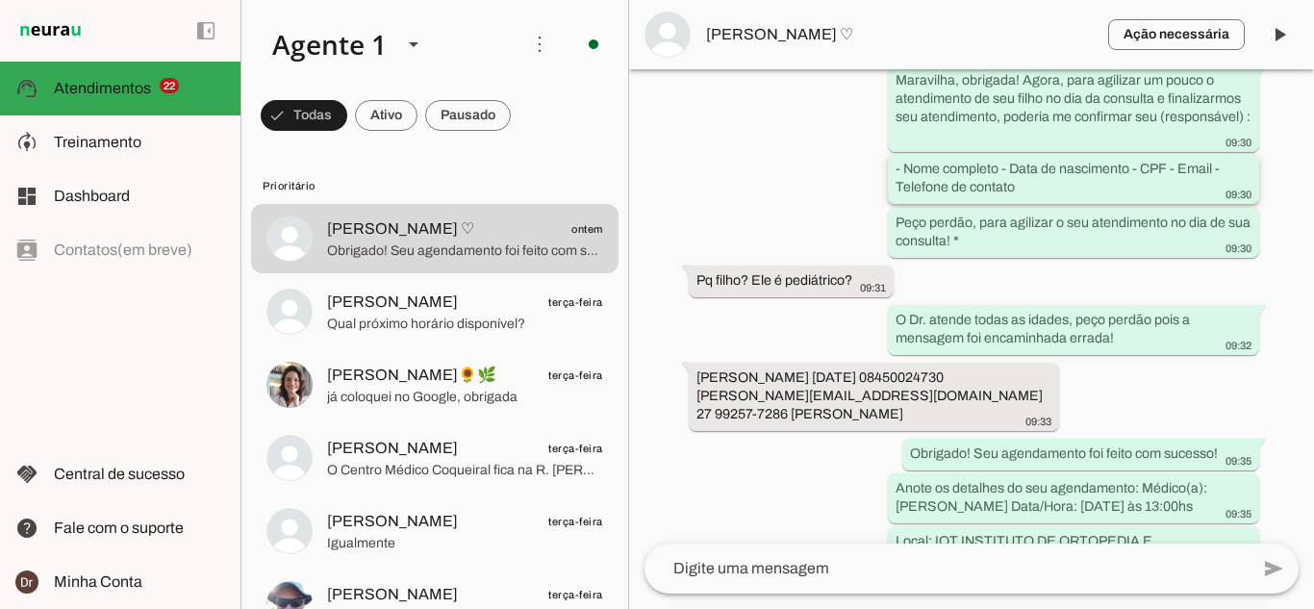
scroll to position [1590, 0]
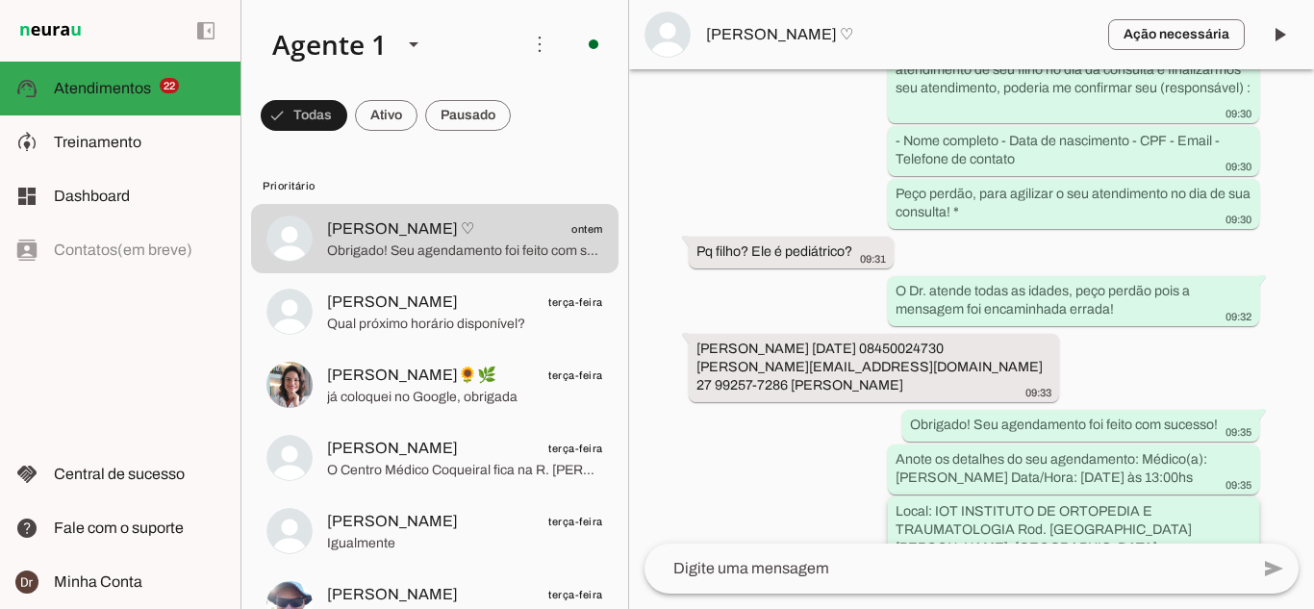
drag, startPoint x: 1026, startPoint y: 392, endPoint x: 1060, endPoint y: 485, distance: 98.3
click at [1060, 485] on div "Agente ativado Agente pausado, transferido para humano há 1 dia Próximo follow-…" at bounding box center [971, 306] width 685 height 474
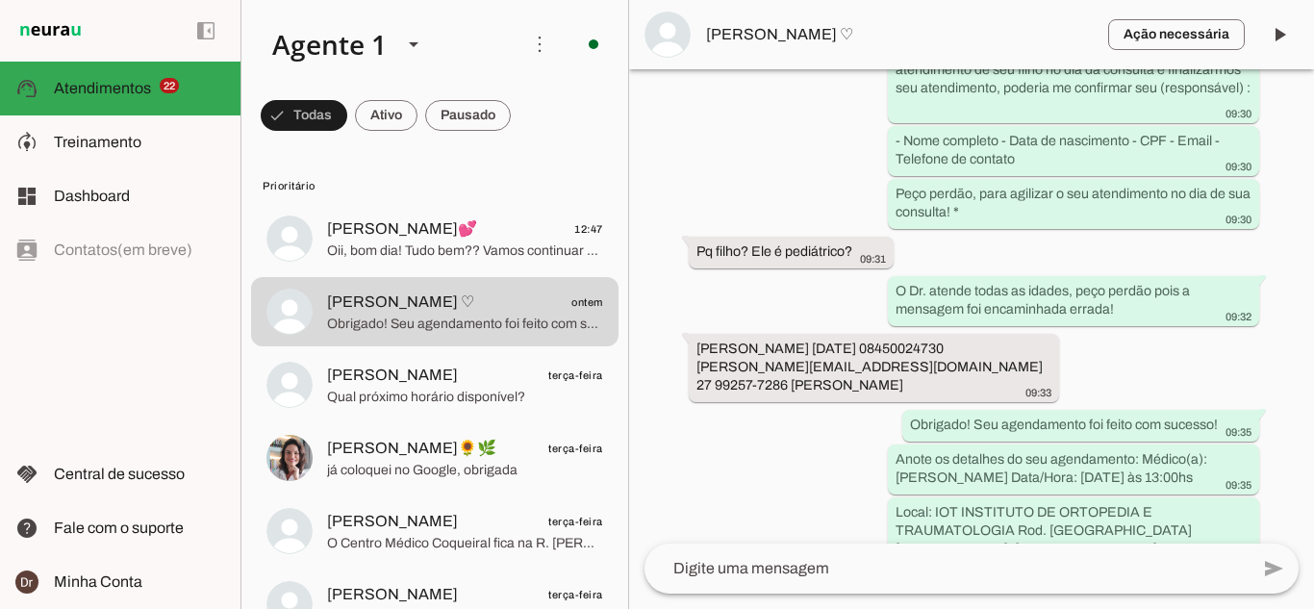
scroll to position [0, 0]
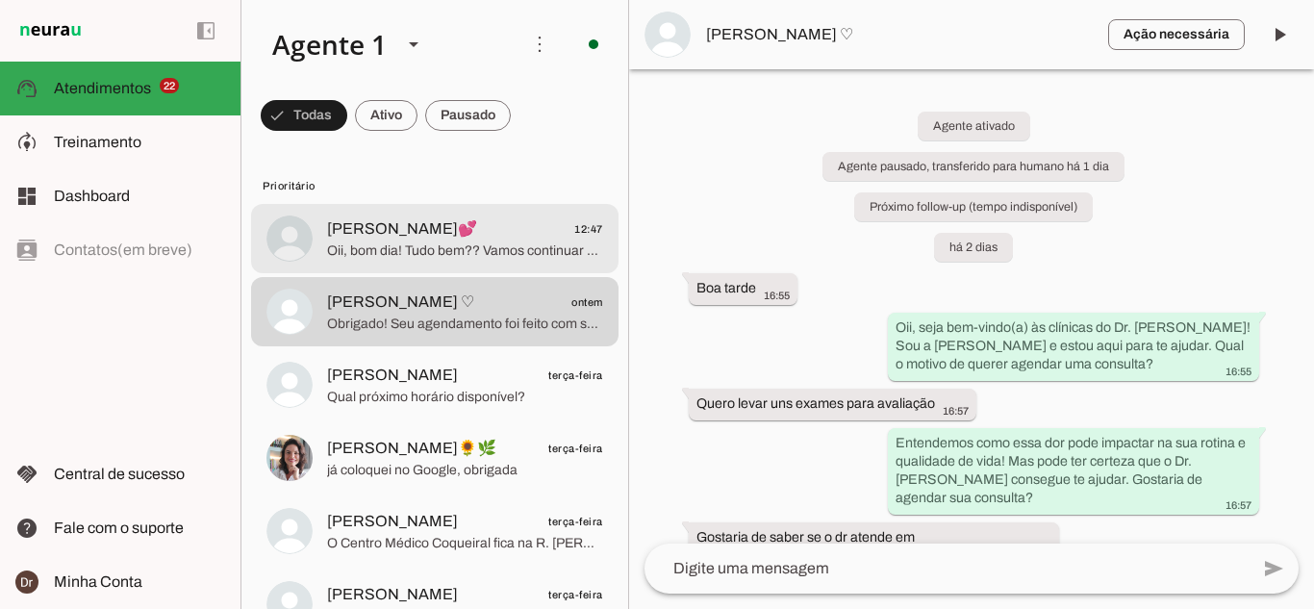
click at [350, 249] on span "Oii, bom dia! Tudo bem?? Vamos continuar com o seu agendamento??" at bounding box center [465, 250] width 276 height 19
